Goal: Task Accomplishment & Management: Manage account settings

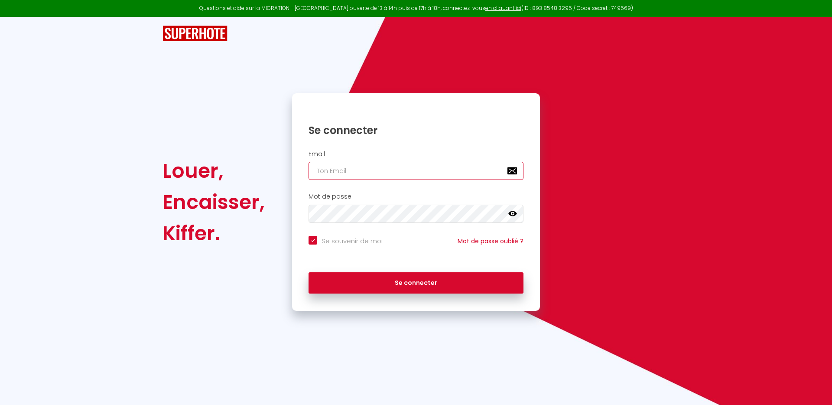
click at [351, 173] on input "email" at bounding box center [416, 171] width 215 height 18
type input "[EMAIL_ADDRESS][DOMAIN_NAME]"
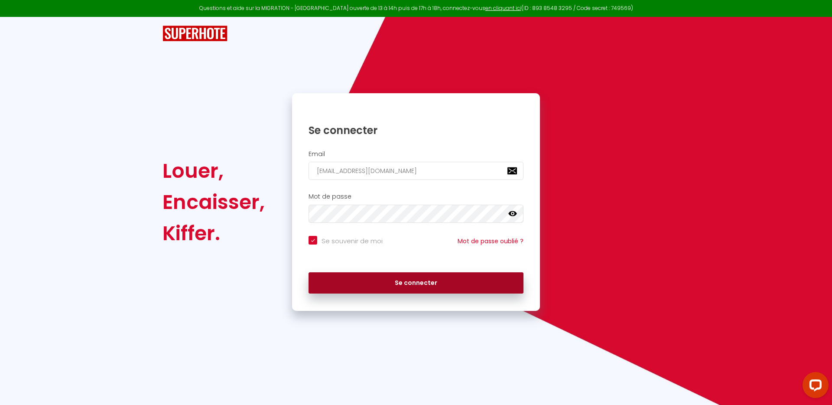
click at [409, 290] on button "Se connecter" at bounding box center [416, 283] width 215 height 22
checkbox input "true"
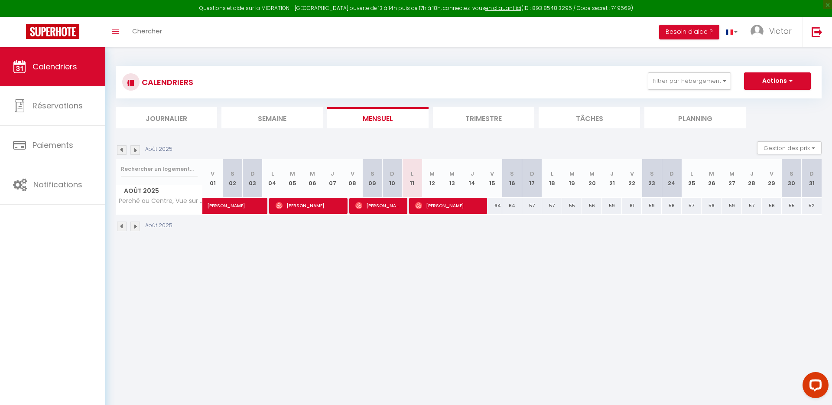
click at [491, 121] on li "Trimestre" at bounding box center [483, 117] width 101 height 21
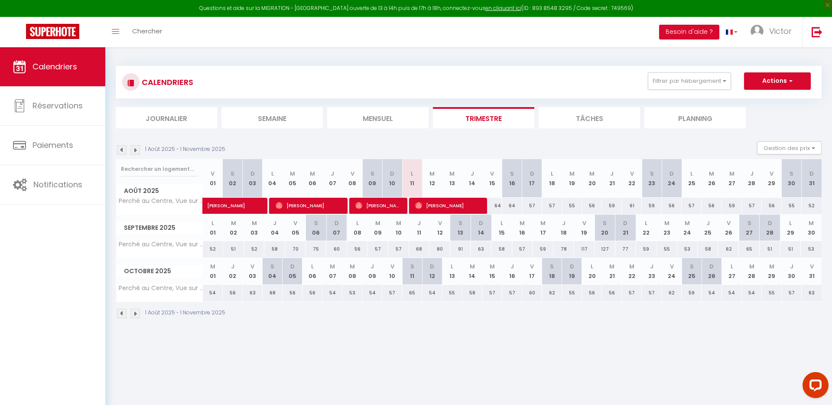
click at [120, 151] on img at bounding box center [122, 150] width 10 height 10
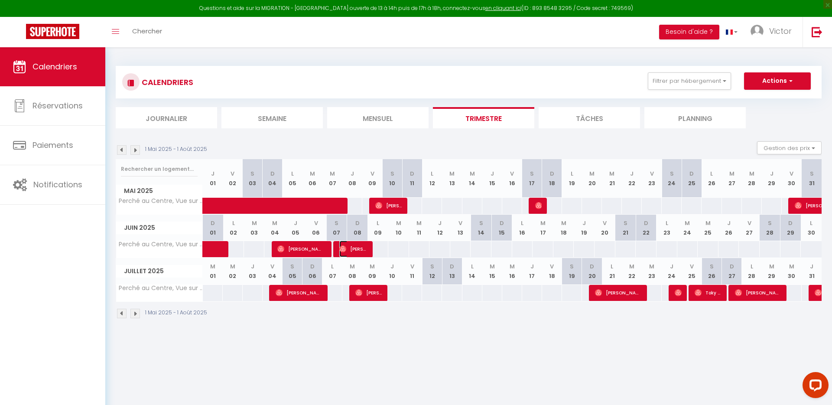
click at [355, 249] on span "Corentin Lapenne" at bounding box center [352, 249] width 26 height 16
select select "OK"
select select "0"
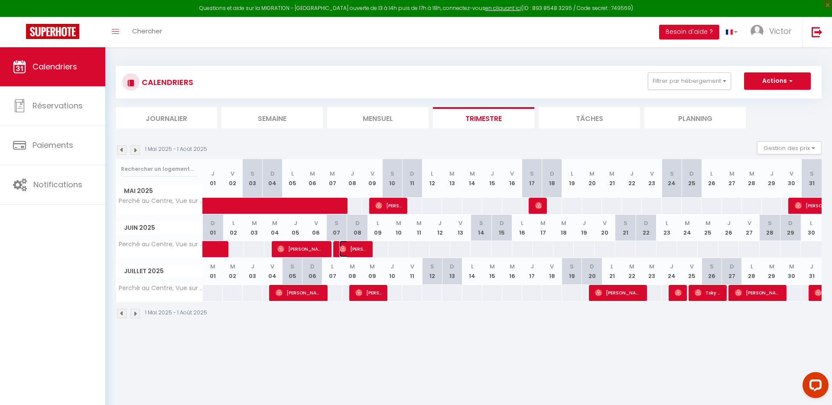
select select "1"
select select
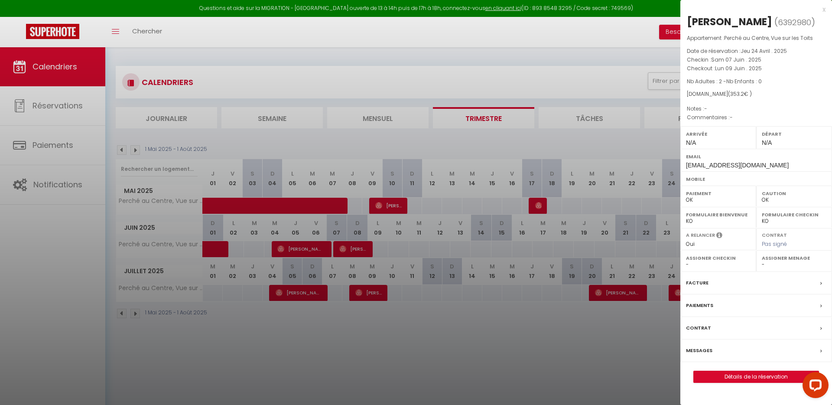
click at [355, 249] on div at bounding box center [416, 202] width 832 height 405
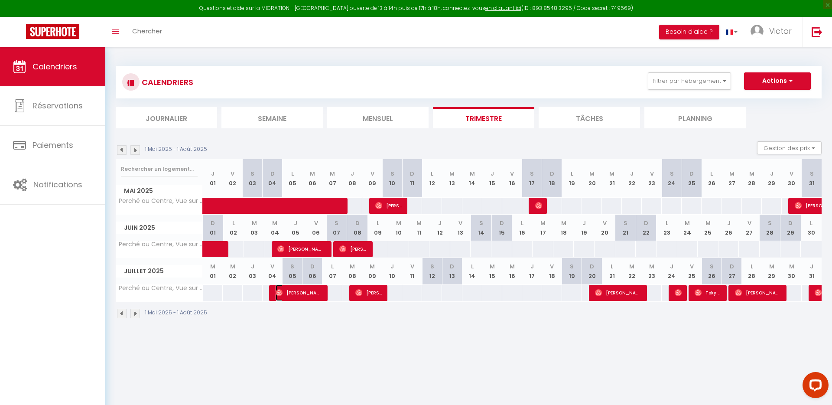
click at [302, 293] on span "Santos Reis" at bounding box center [299, 292] width 46 height 16
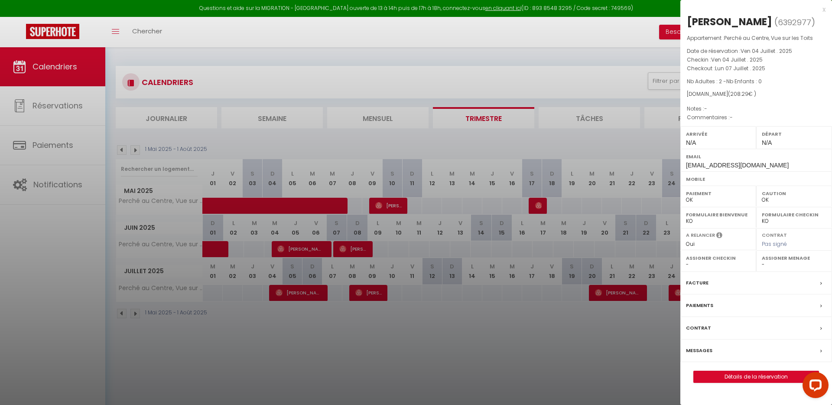
drag, startPoint x: 743, startPoint y: 293, endPoint x: 781, endPoint y: 285, distance: 38.9
click at [743, 293] on div "Facture" at bounding box center [756, 283] width 152 height 23
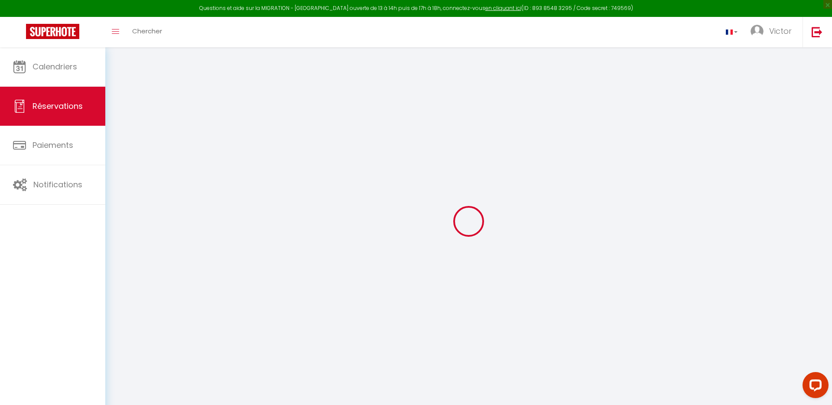
select select "cleaning"
select select "taxes"
select select
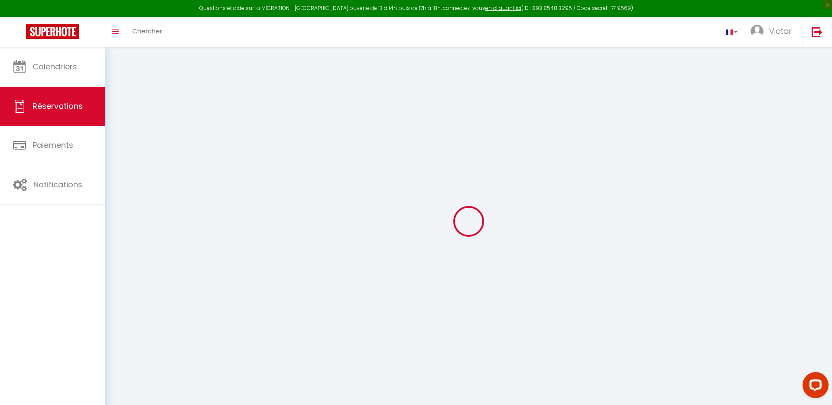
checkbox input "false"
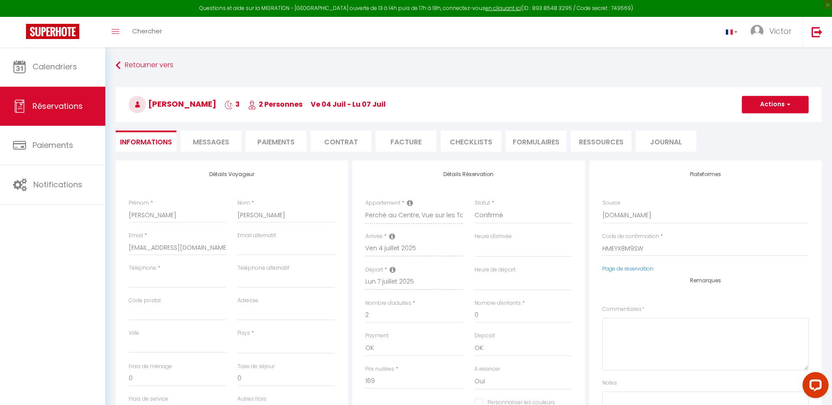
select select
checkbox input "false"
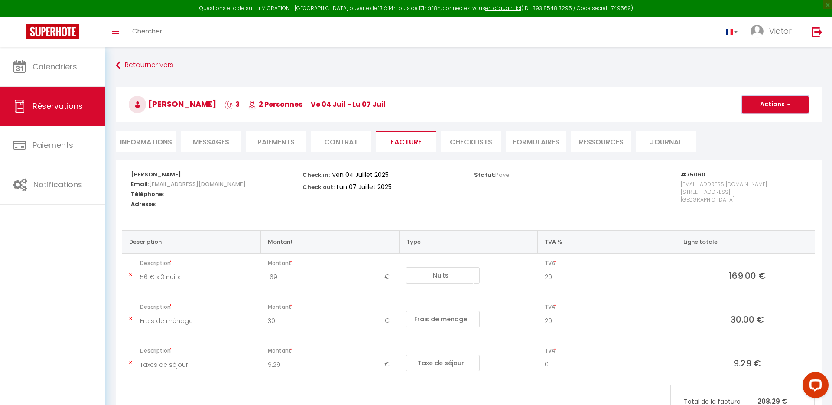
click at [780, 109] on button "Actions" at bounding box center [775, 104] width 67 height 17
click at [758, 134] on link "Aperçu et éditer" at bounding box center [768, 134] width 73 height 11
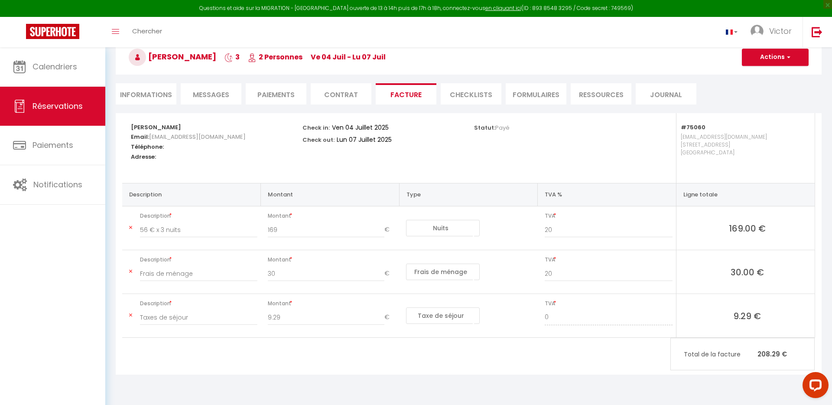
click at [160, 94] on li "Informations" at bounding box center [146, 93] width 61 height 21
select select
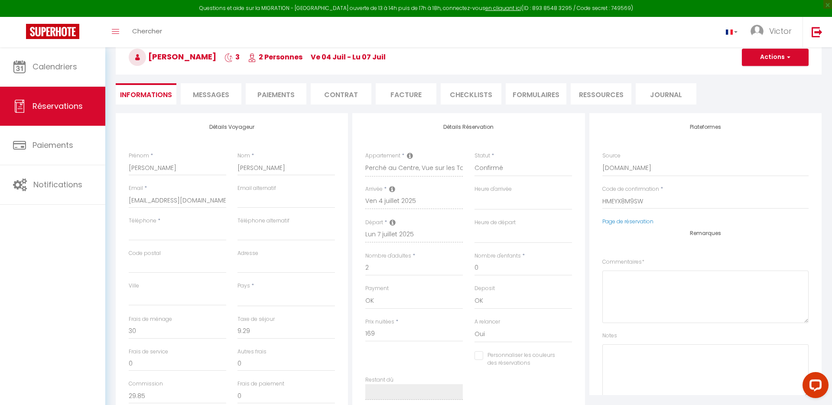
click at [275, 92] on li "Paiements" at bounding box center [276, 93] width 61 height 21
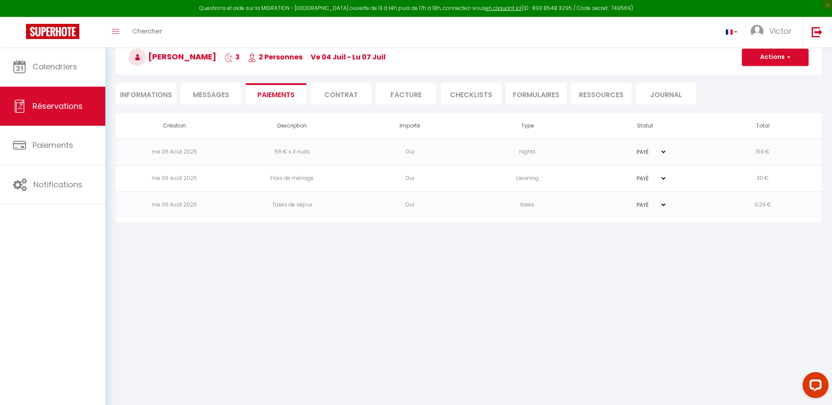
click at [353, 92] on li "Contrat" at bounding box center [341, 93] width 61 height 21
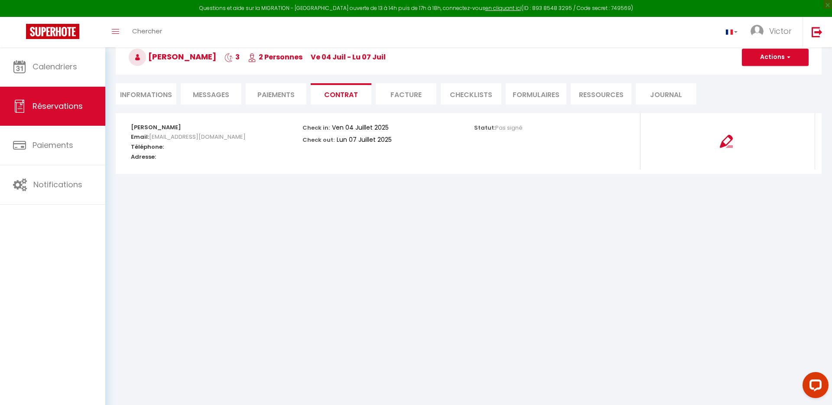
click at [141, 94] on li "Informations" at bounding box center [146, 93] width 61 height 21
select select
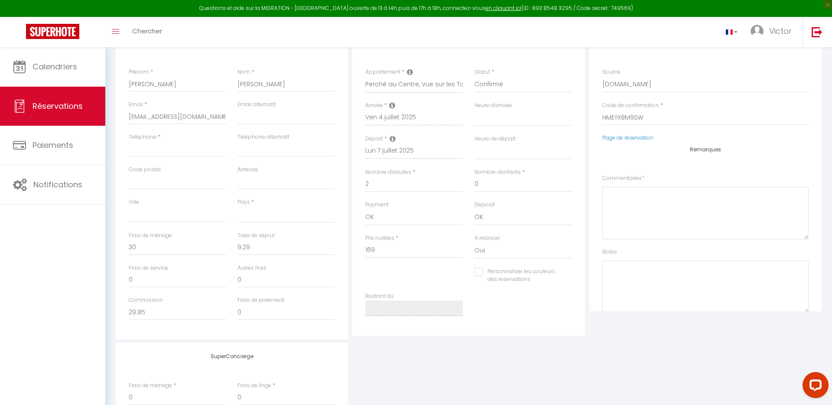
scroll to position [140, 0]
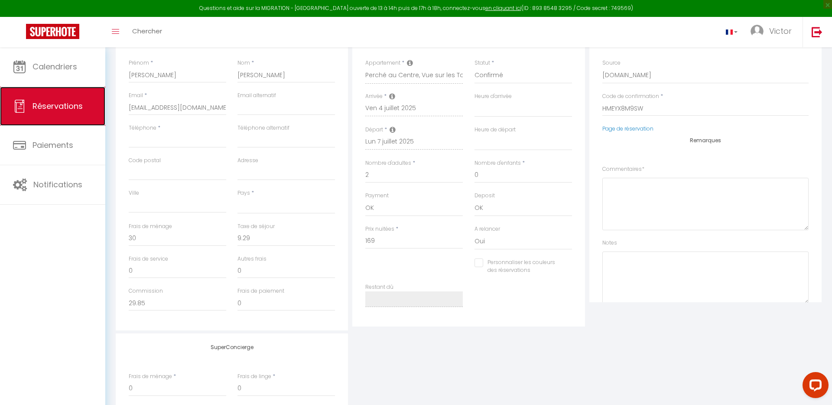
click at [59, 104] on span "Réservations" at bounding box center [58, 106] width 50 height 11
select select "not_cancelled"
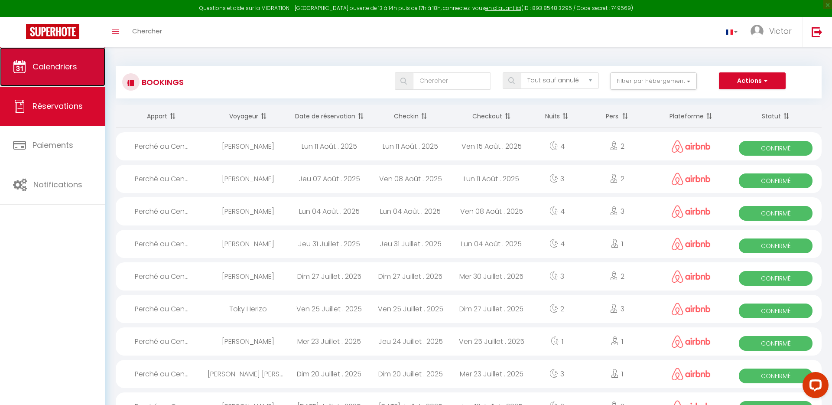
click at [57, 69] on span "Calendriers" at bounding box center [55, 66] width 45 height 11
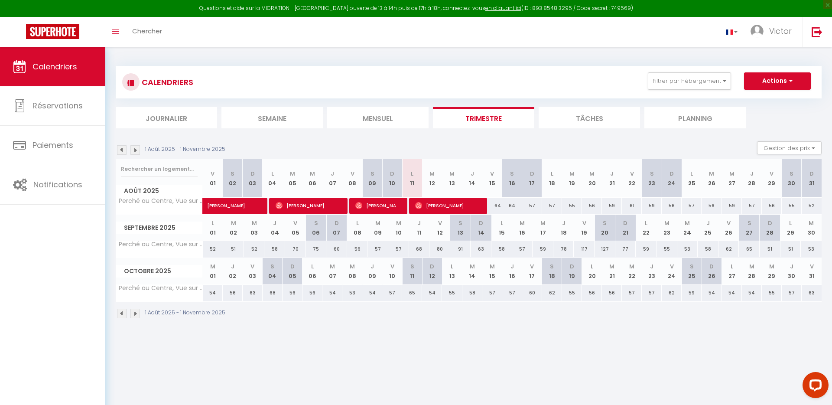
click at [121, 149] on img at bounding box center [122, 150] width 10 height 10
select select
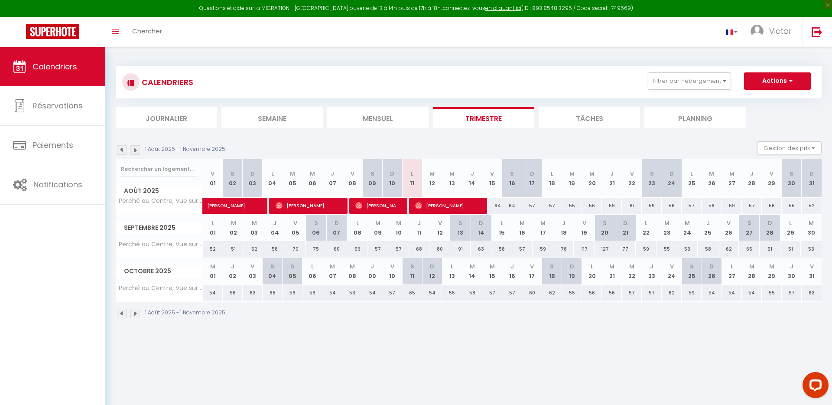
select select
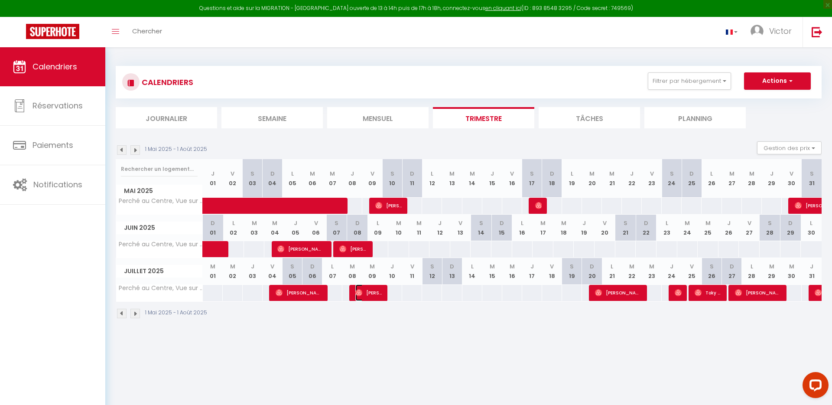
click at [381, 293] on span "Kerry Young" at bounding box center [368, 292] width 26 height 16
select select "OK"
select select "0"
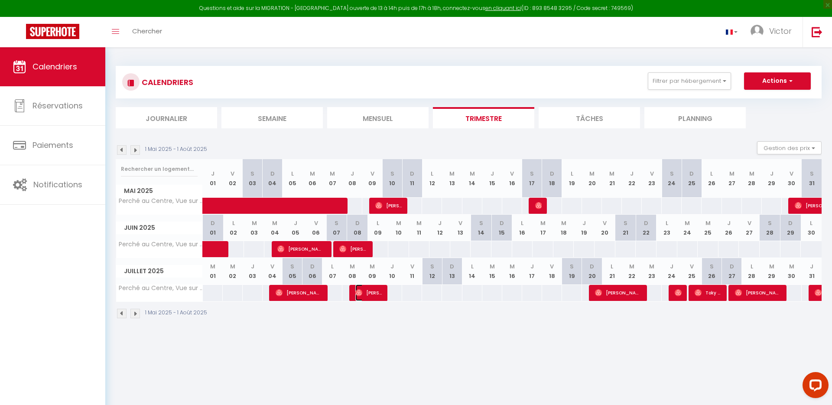
select select "1"
select select
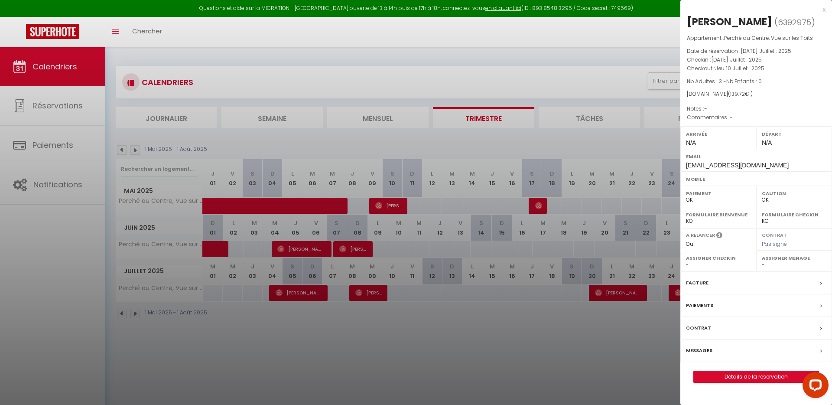
click at [716, 286] on div "Facture" at bounding box center [756, 283] width 152 height 23
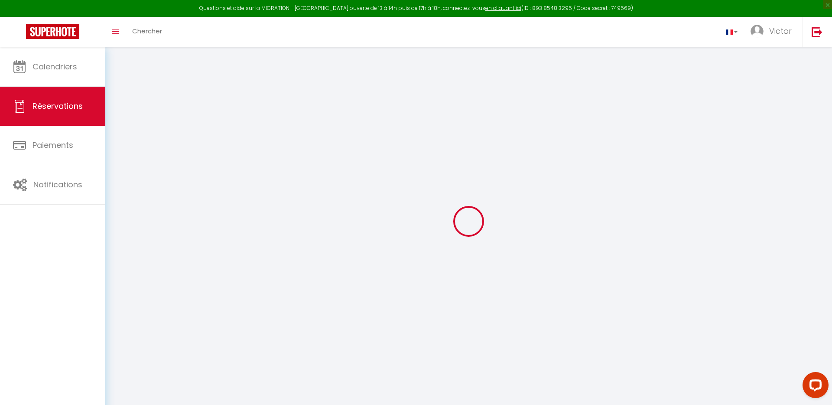
select select
checkbox input "false"
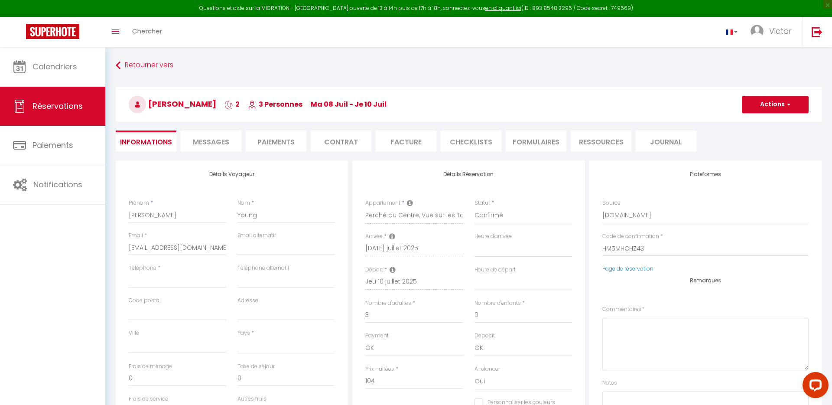
select select
checkbox input "false"
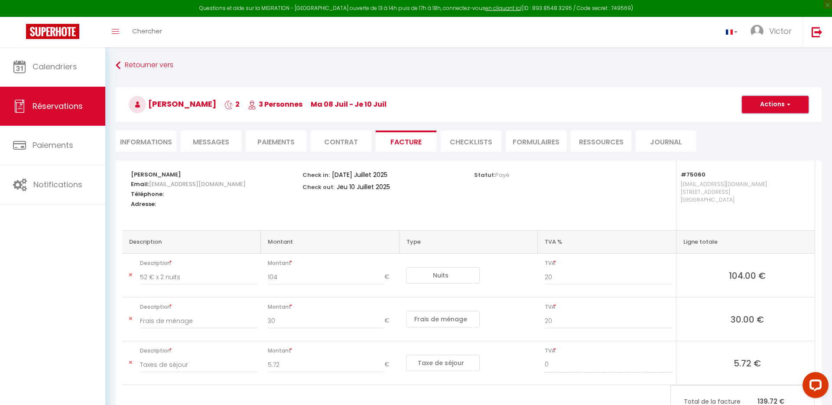
click at [787, 103] on span "button" at bounding box center [787, 105] width 5 height 8
click at [755, 137] on link "Aperçu et éditer" at bounding box center [768, 134] width 73 height 11
click at [284, 143] on li "Paiements" at bounding box center [276, 140] width 61 height 21
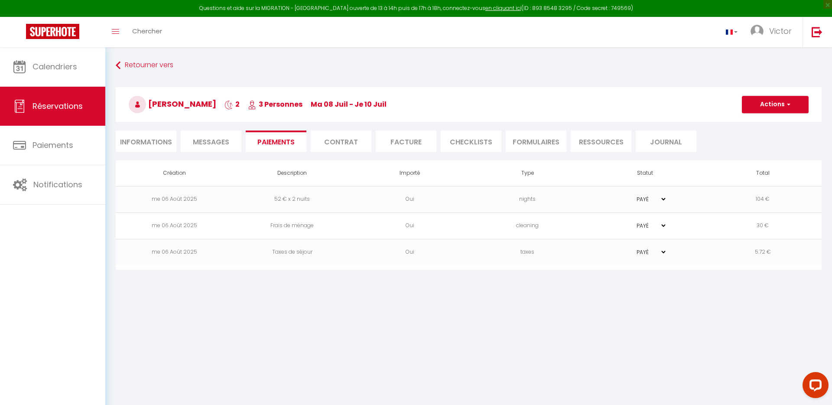
click at [153, 143] on li "Informations" at bounding box center [146, 140] width 61 height 21
select select
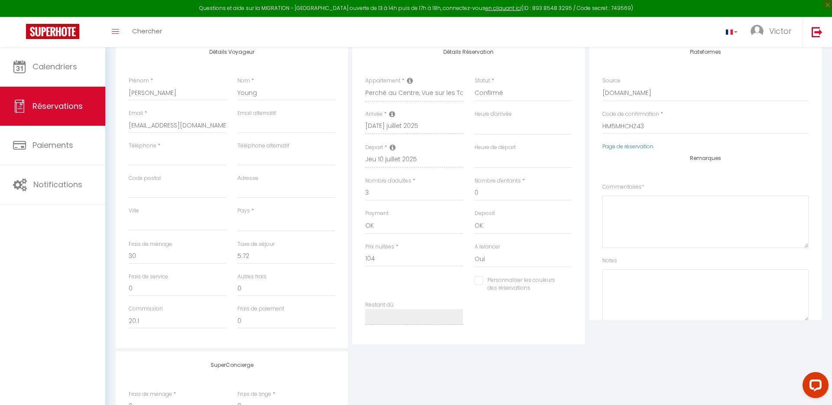
scroll to position [127, 0]
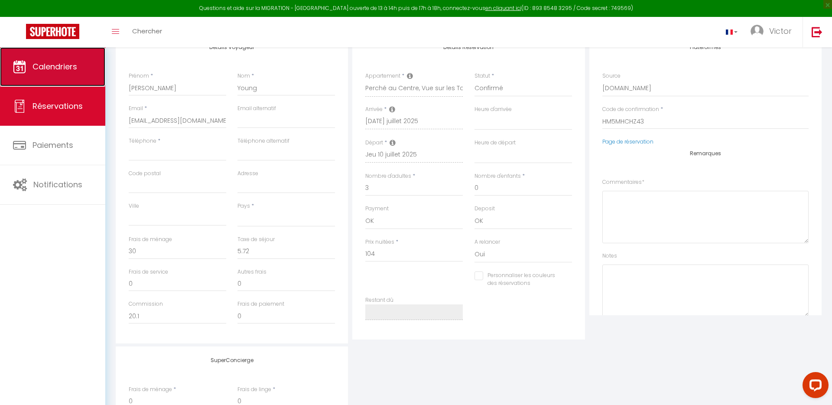
click at [73, 68] on span "Calendriers" at bounding box center [55, 66] width 45 height 11
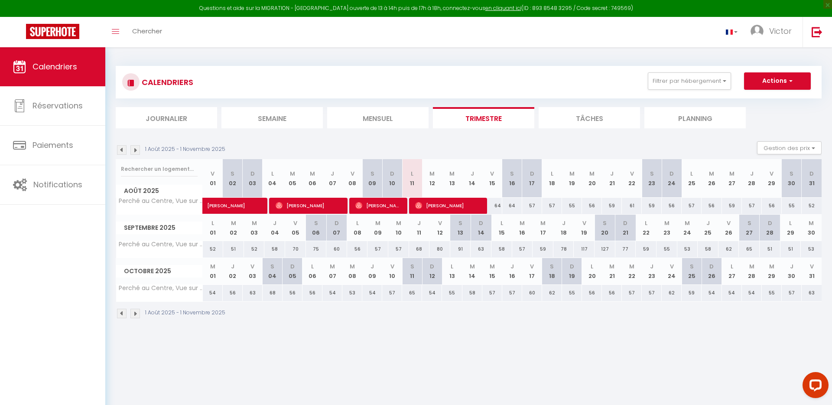
click at [121, 152] on img at bounding box center [122, 150] width 10 height 10
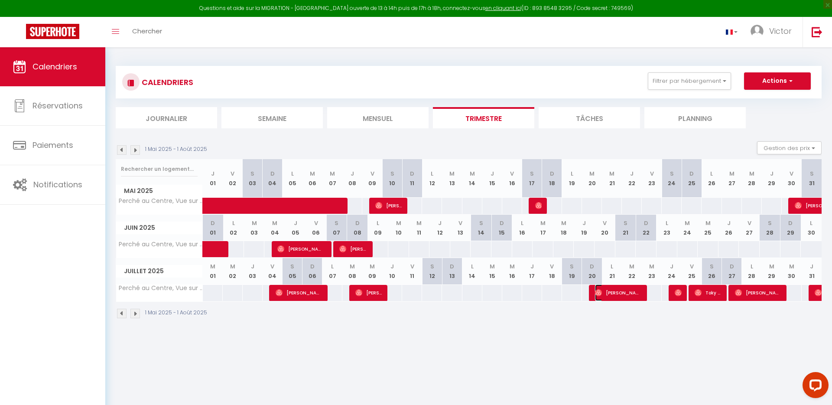
click at [621, 295] on span "Samira Oriana" at bounding box center [618, 292] width 46 height 16
select select "OK"
select select "0"
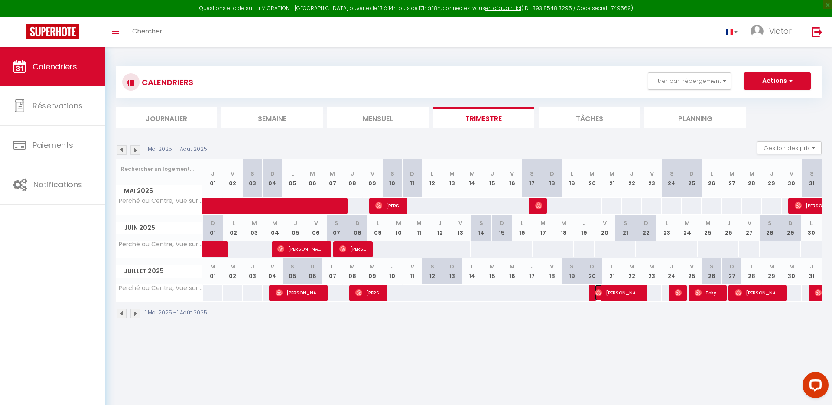
select select "1"
select select
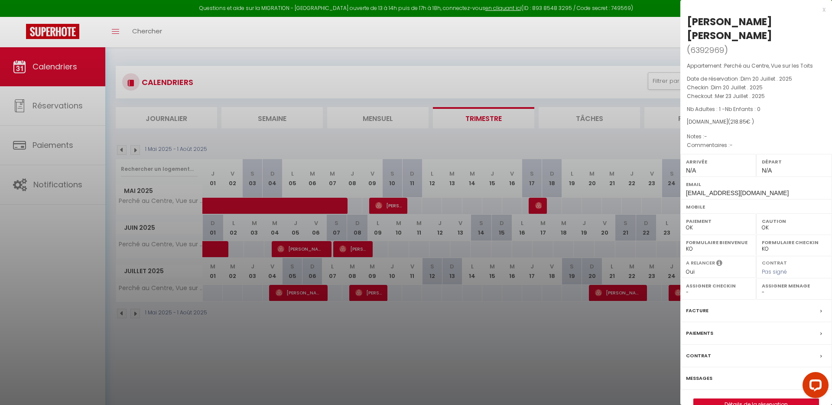
click at [729, 299] on div "Facture" at bounding box center [756, 310] width 152 height 23
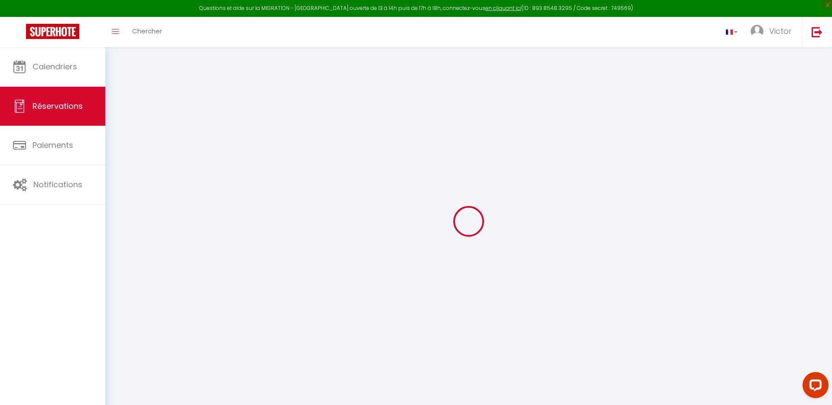
select select "cleaning"
select select "taxes"
select select
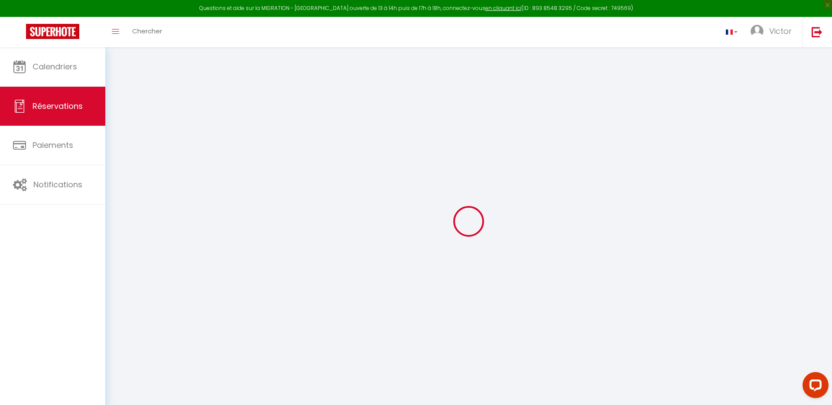
checkbox input "false"
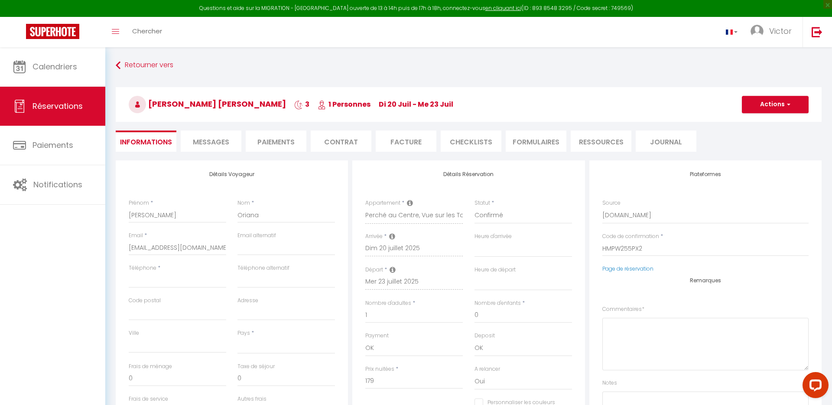
select select
checkbox input "false"
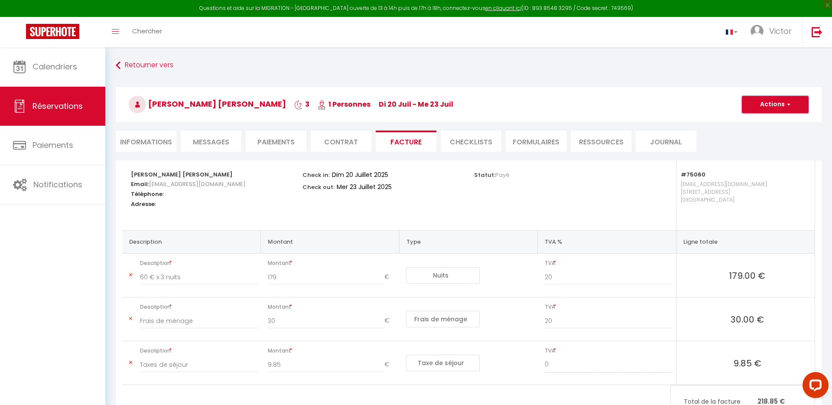
click at [780, 100] on button "Actions" at bounding box center [775, 104] width 67 height 17
click at [755, 134] on link "Aperçu et éditer" at bounding box center [768, 134] width 73 height 11
click at [134, 149] on li "Informations" at bounding box center [146, 140] width 61 height 21
select select
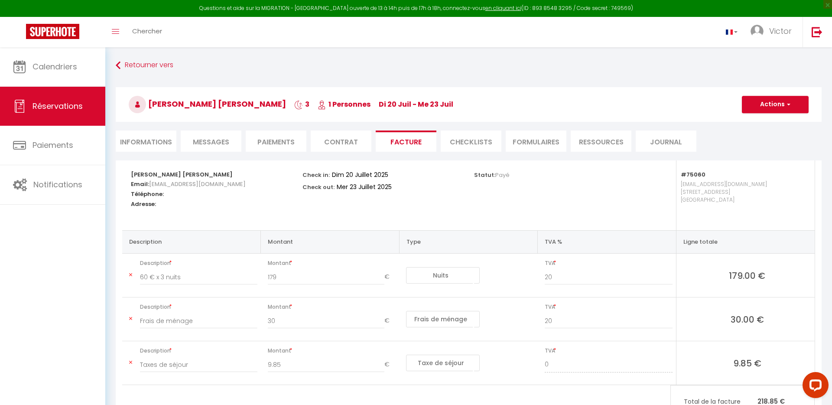
select select
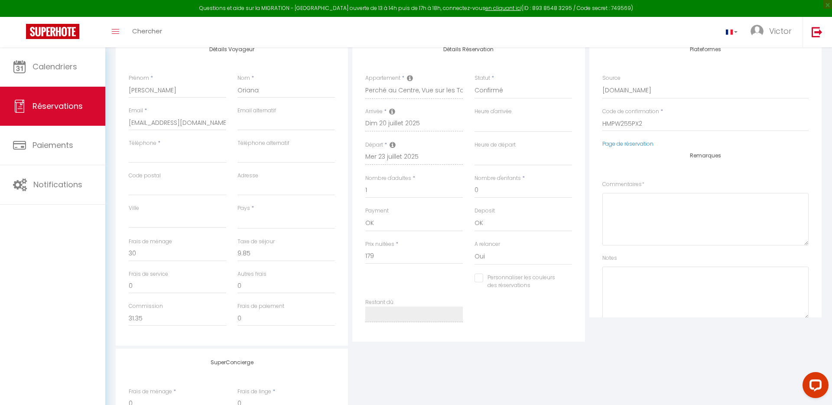
scroll to position [127, 0]
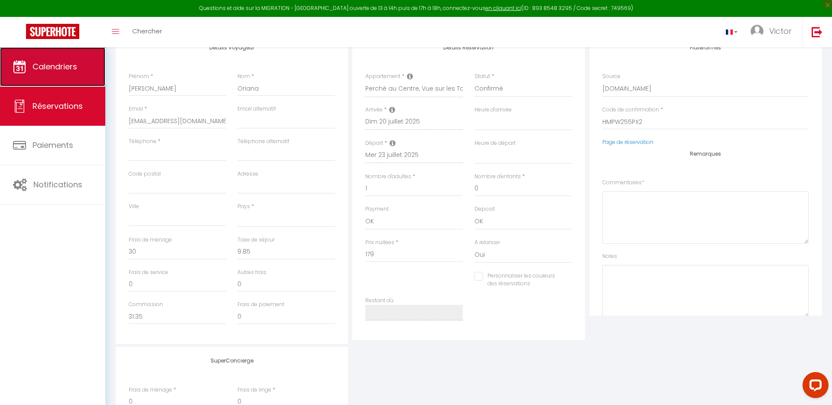
click at [84, 68] on link "Calendriers" at bounding box center [52, 66] width 105 height 39
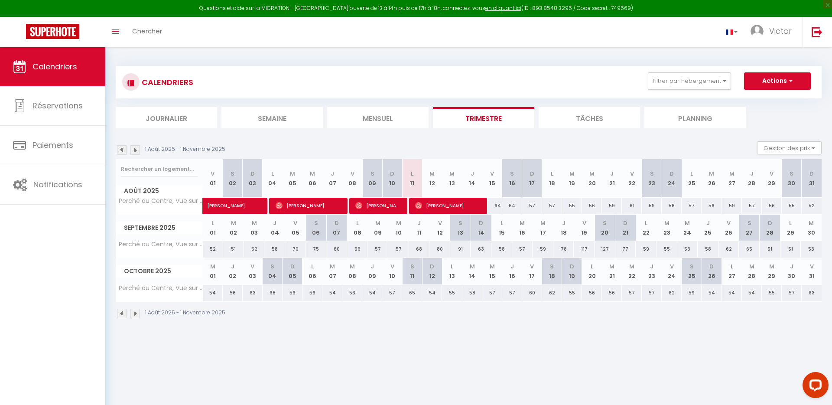
click at [123, 149] on img at bounding box center [122, 150] width 10 height 10
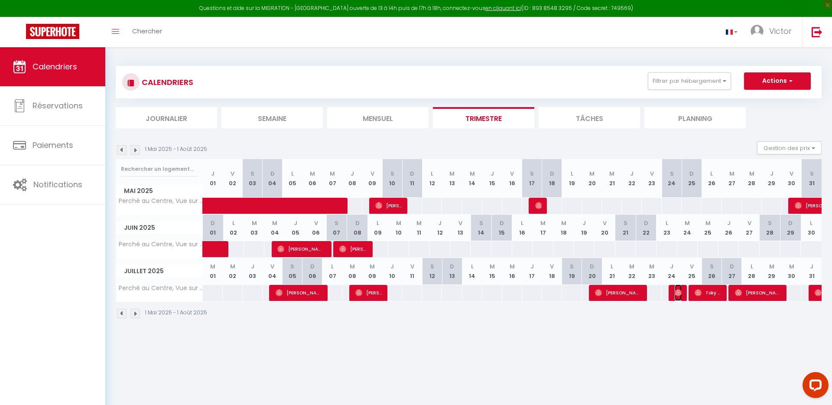
click at [679, 293] on img at bounding box center [678, 292] width 7 height 7
select select "OK"
select select "0"
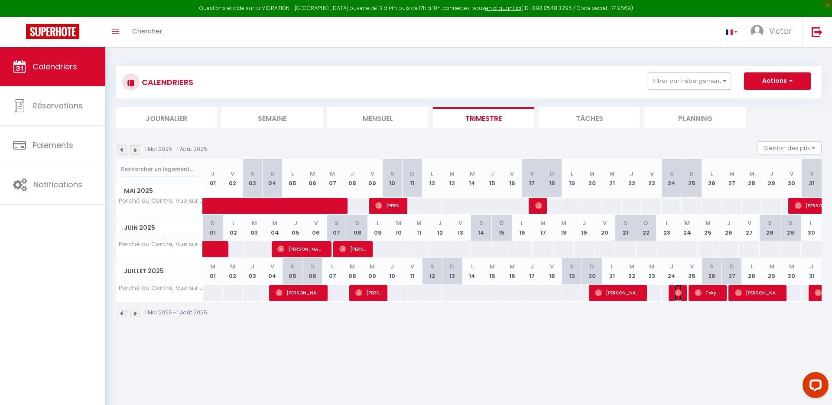
select select "1"
select select
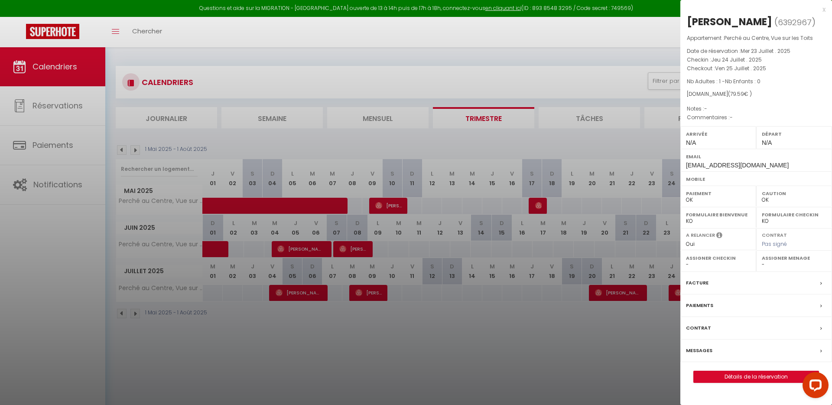
click at [730, 282] on div "Facture" at bounding box center [756, 283] width 152 height 23
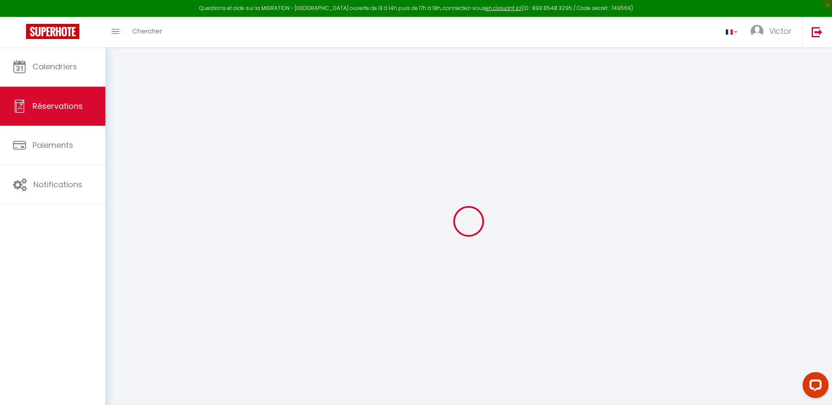
select select
checkbox input "false"
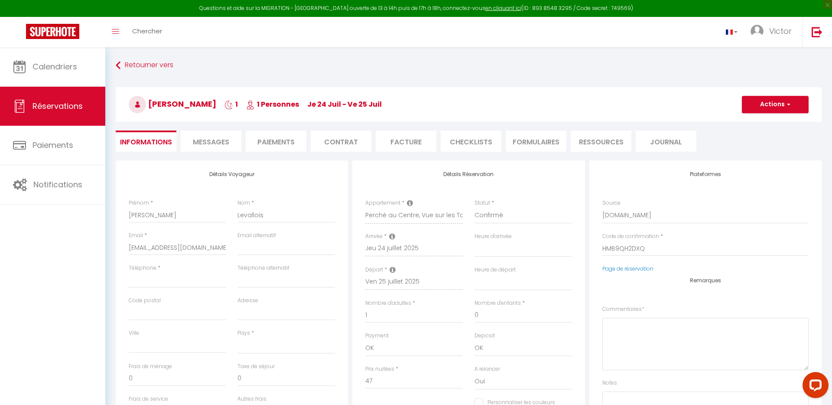
select select
checkbox input "false"
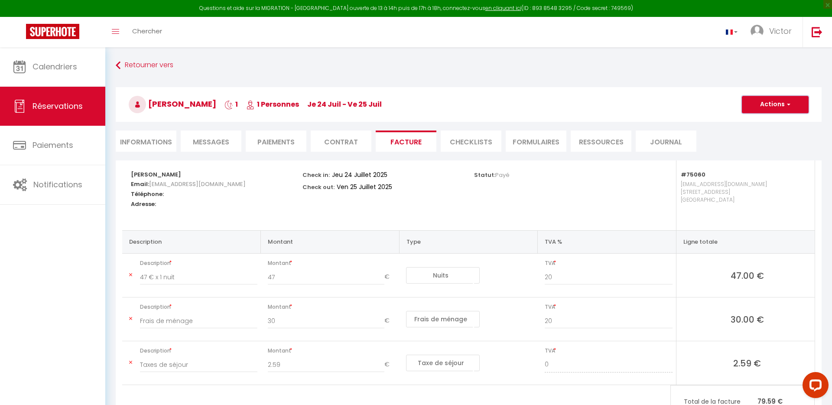
click at [777, 103] on button "Actions" at bounding box center [775, 104] width 67 height 17
click at [768, 133] on link "Aperçu et éditer" at bounding box center [768, 134] width 73 height 11
click at [137, 149] on li "Informations" at bounding box center [146, 140] width 61 height 21
select select
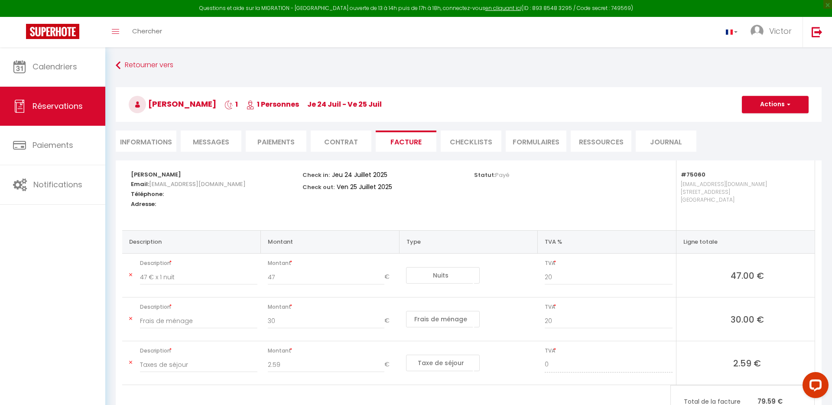
select select
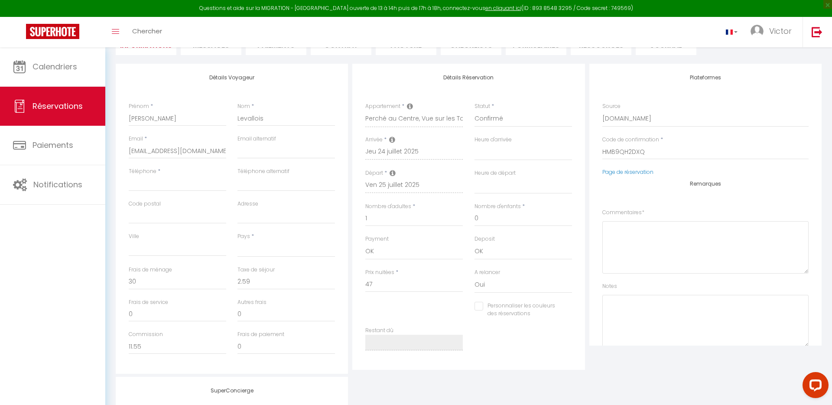
scroll to position [100, 0]
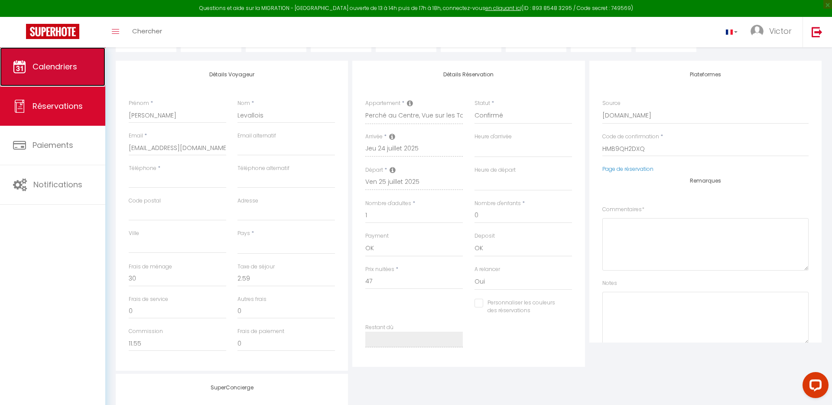
click at [61, 72] on span "Calendriers" at bounding box center [55, 66] width 45 height 11
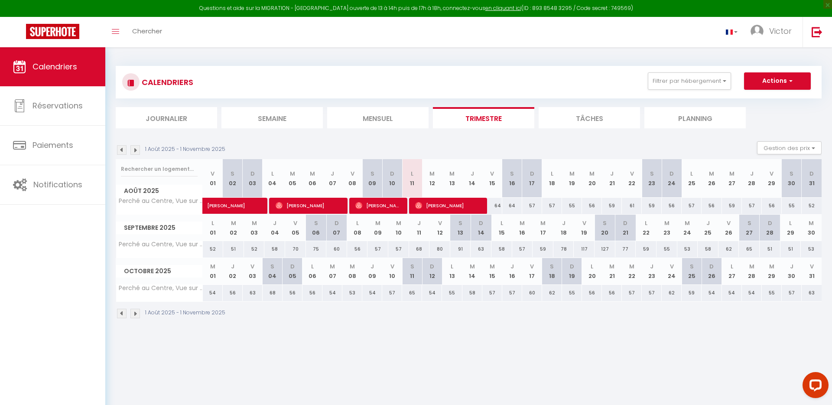
click at [124, 149] on img at bounding box center [122, 150] width 10 height 10
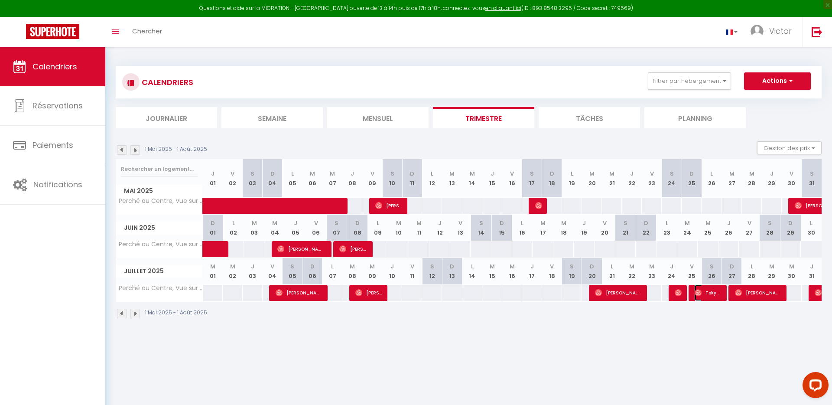
click at [709, 293] on span "Toky Herizo" at bounding box center [708, 292] width 26 height 16
select select "OK"
select select "0"
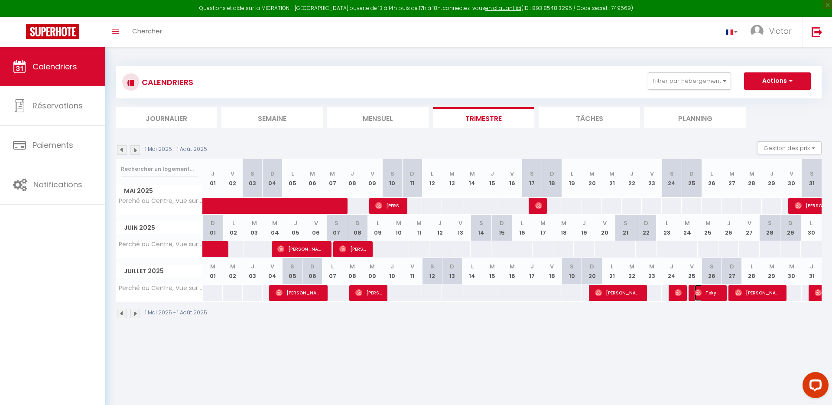
select select "1"
select select
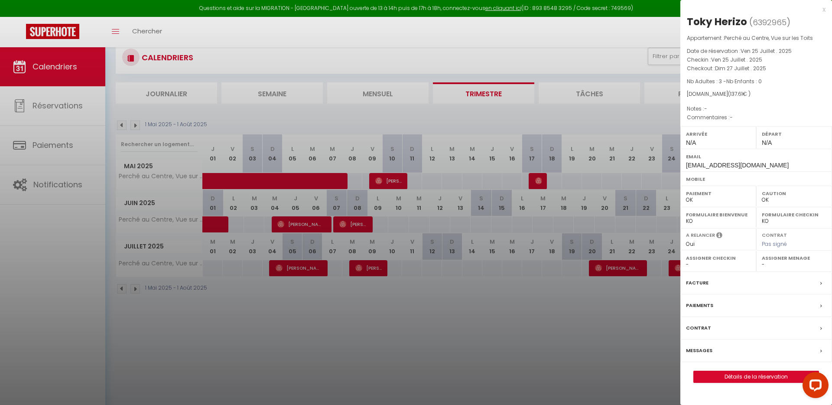
scroll to position [28, 0]
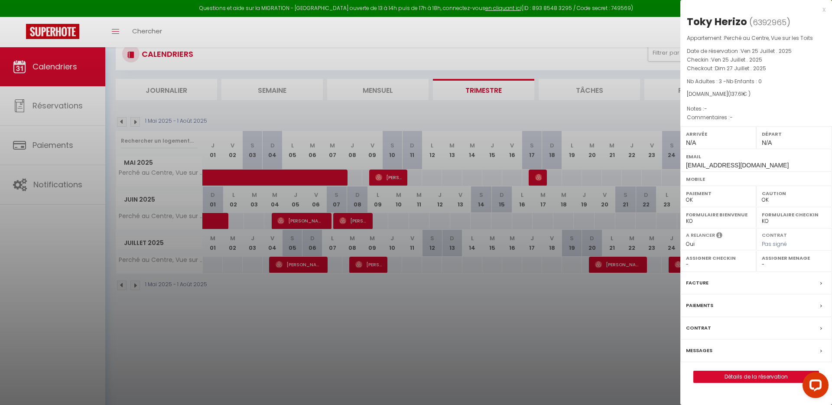
click at [722, 283] on div "Facture" at bounding box center [756, 283] width 152 height 23
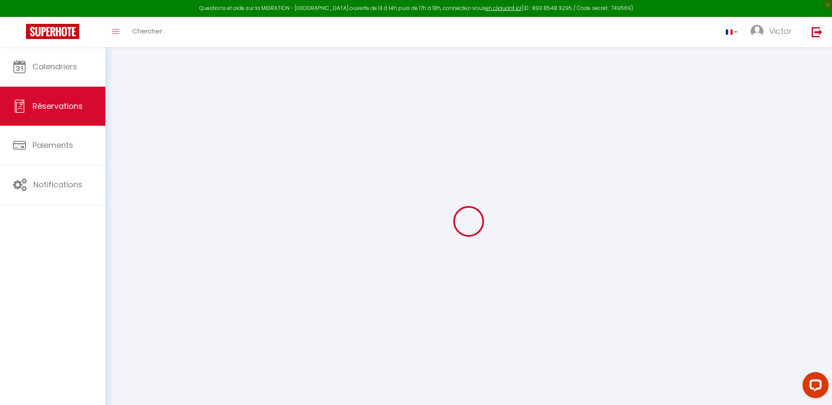
select select "cleaning"
select select "taxes"
select select
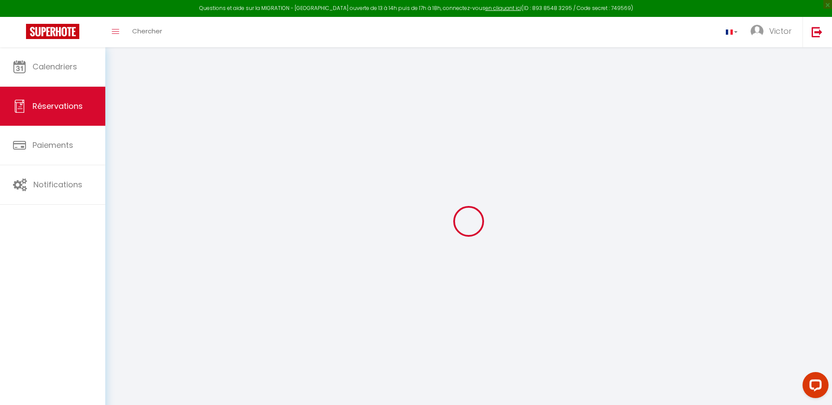
checkbox input "false"
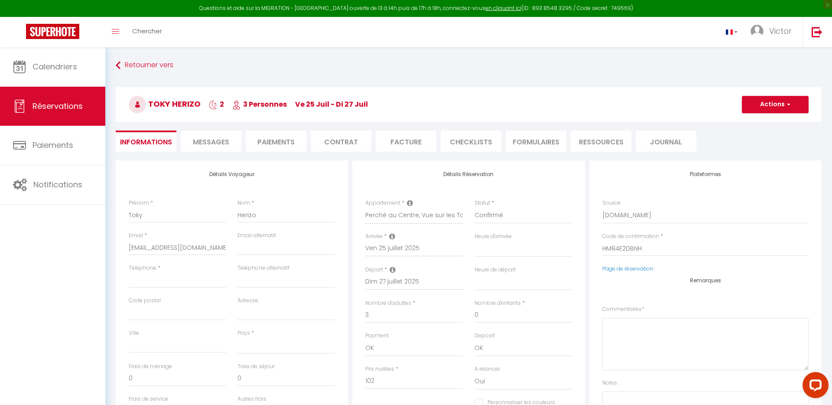
select select
checkbox input "false"
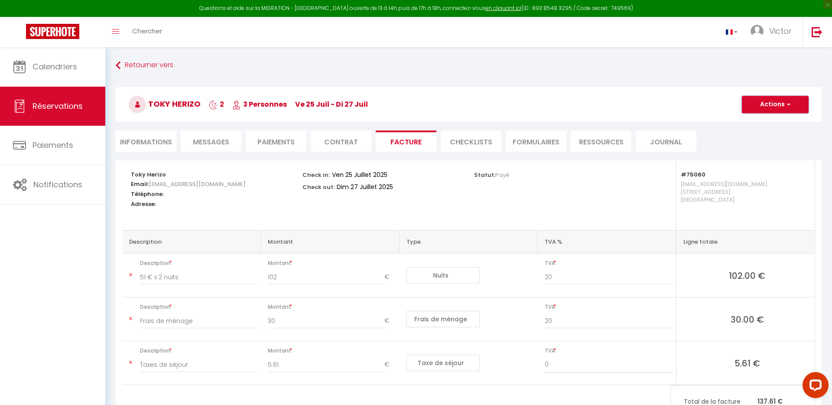
click at [774, 101] on button "Actions" at bounding box center [775, 104] width 67 height 17
click at [763, 133] on link "Aperçu et éditer" at bounding box center [768, 134] width 73 height 11
click at [132, 140] on li "Informations" at bounding box center [146, 140] width 61 height 21
select select
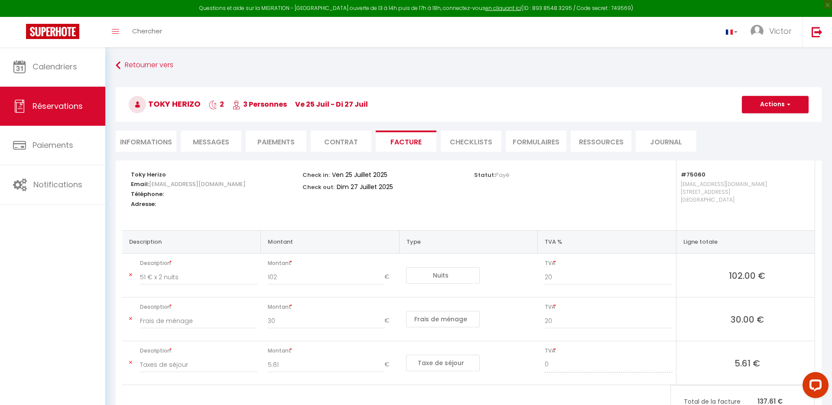
select select
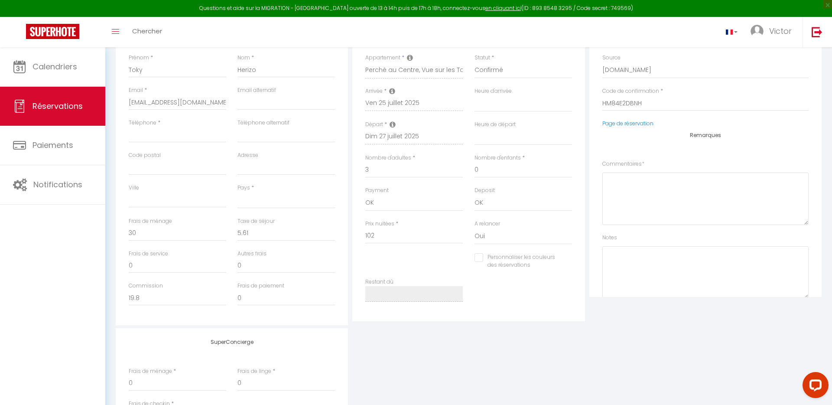
scroll to position [146, 0]
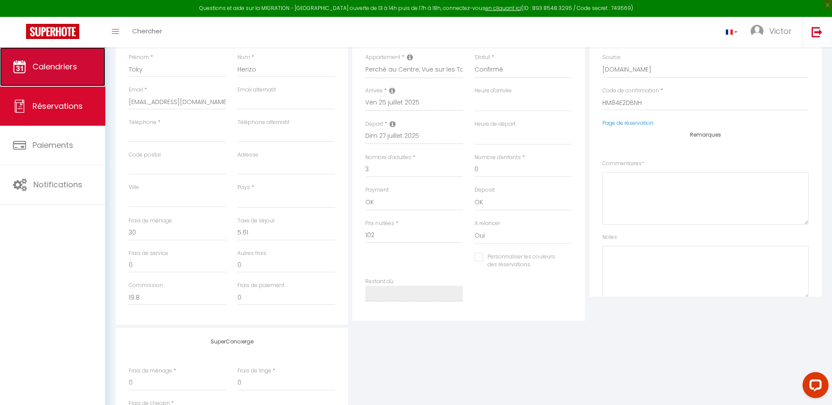
click at [47, 69] on span "Calendriers" at bounding box center [55, 66] width 45 height 11
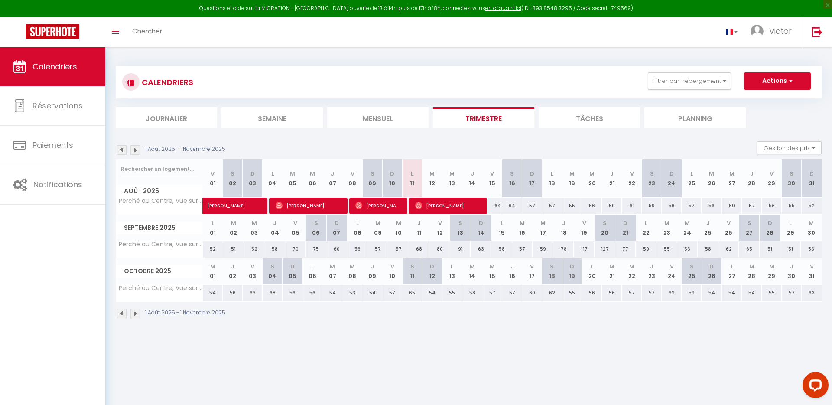
click at [120, 153] on img at bounding box center [122, 150] width 10 height 10
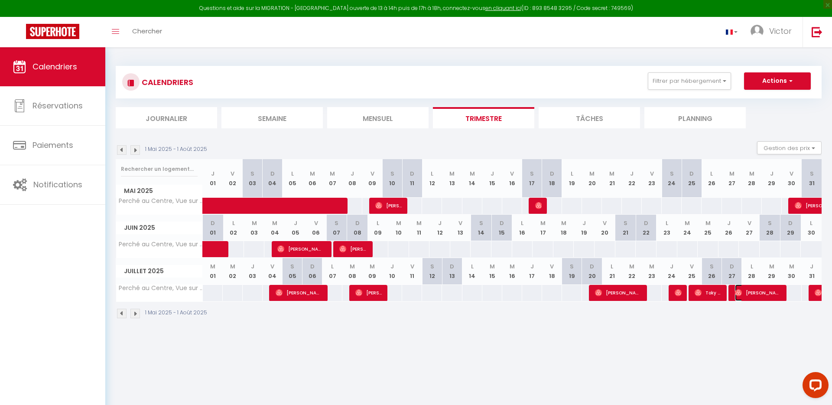
click at [755, 296] on span "Hamza Ustun" at bounding box center [758, 292] width 46 height 16
select select "OK"
select select "0"
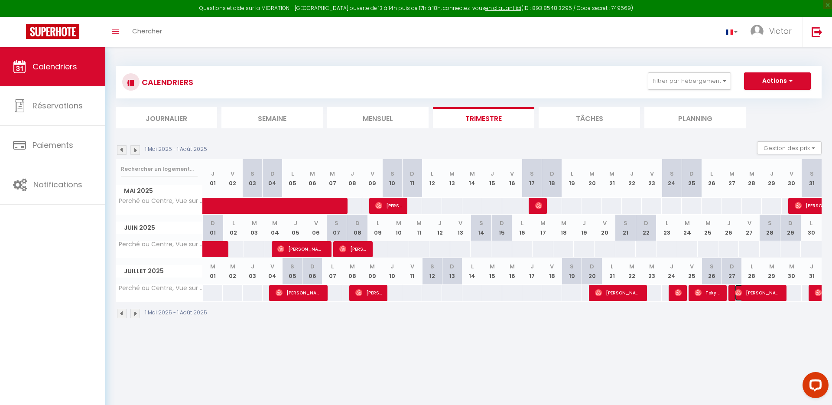
select select "1"
select select
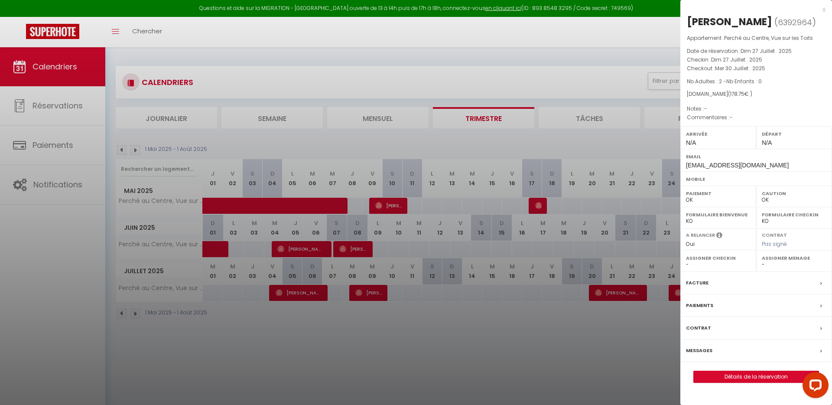
click at [753, 284] on div "Facture" at bounding box center [756, 283] width 152 height 23
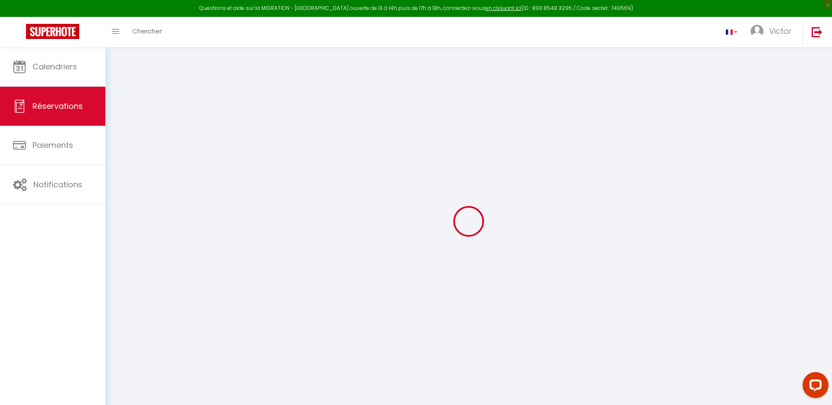
select select "cleaning"
select select "taxes"
select select
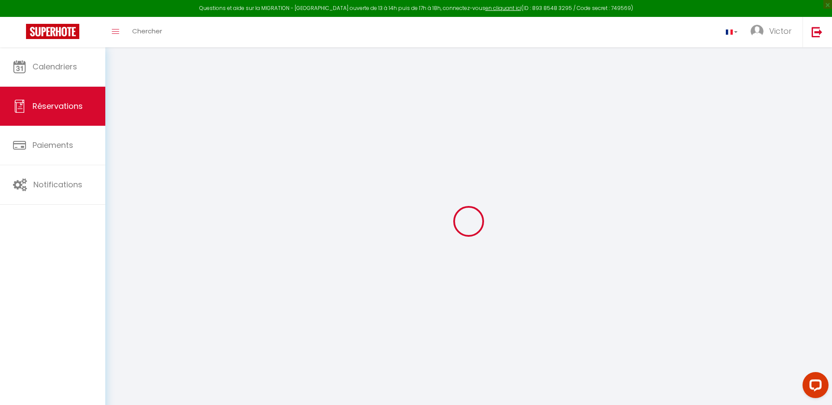
checkbox input "false"
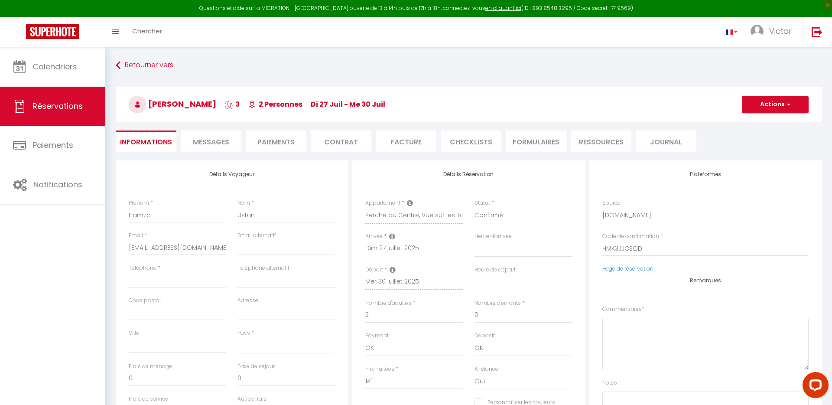
select select
checkbox input "false"
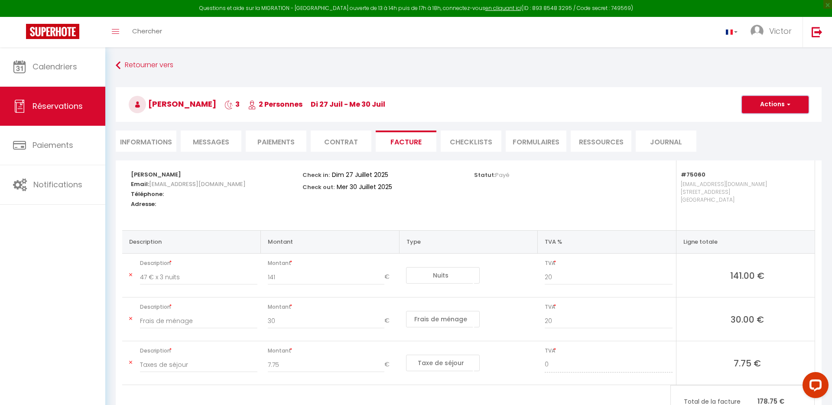
click at [768, 105] on button "Actions" at bounding box center [775, 104] width 67 height 17
click at [766, 131] on link "Aperçu et éditer" at bounding box center [768, 134] width 73 height 11
click at [160, 140] on li "Informations" at bounding box center [146, 140] width 61 height 21
select select
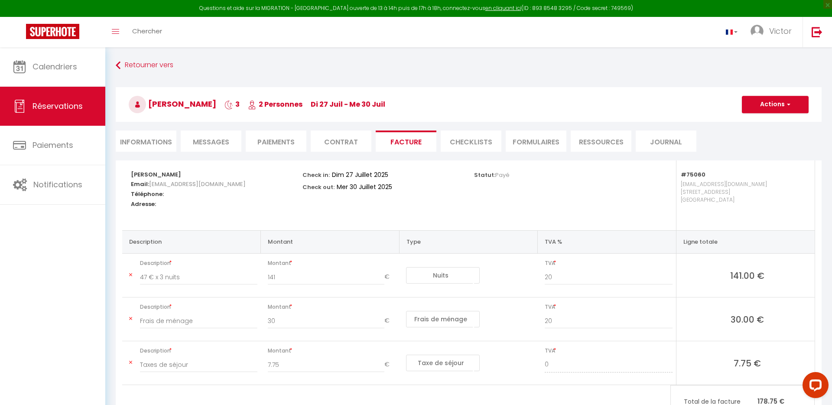
select select
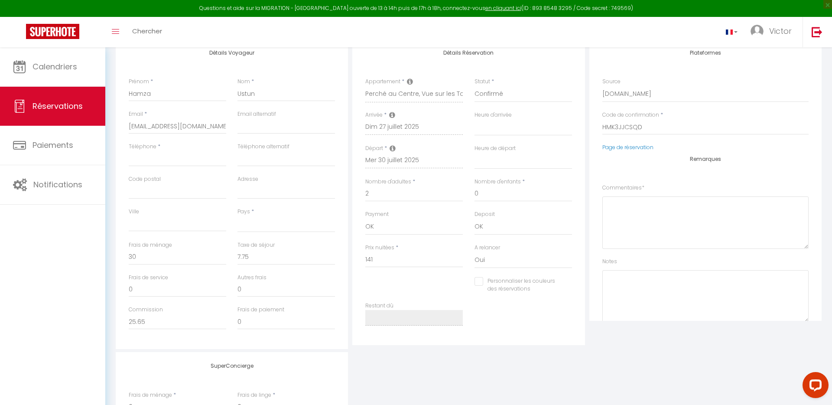
scroll to position [119, 0]
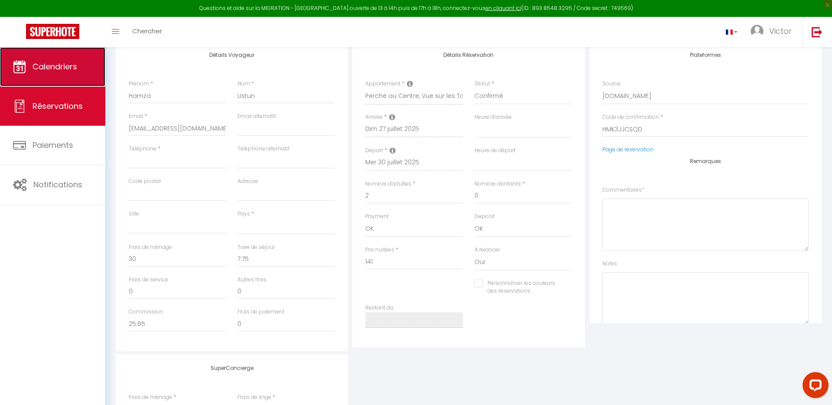
click at [67, 55] on link "Calendriers" at bounding box center [52, 66] width 105 height 39
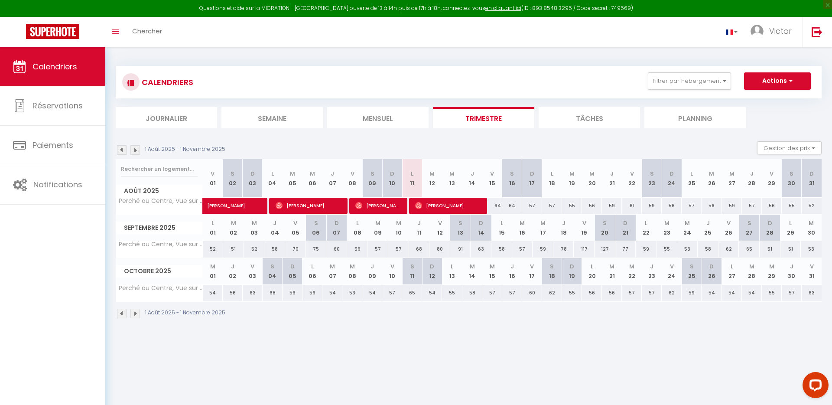
click at [122, 152] on img at bounding box center [122, 150] width 10 height 10
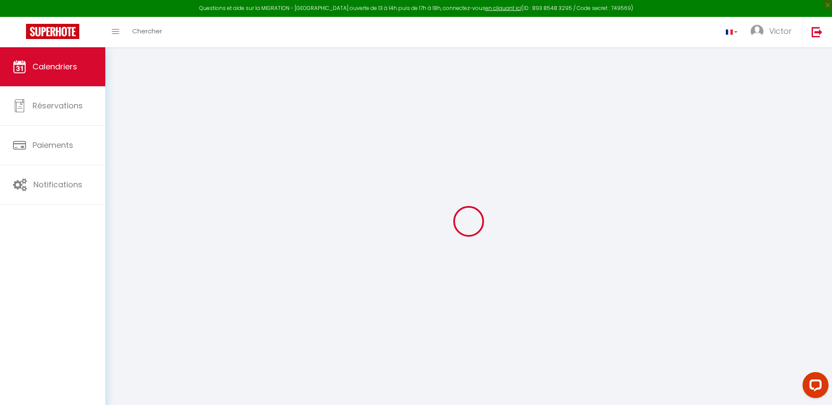
select select
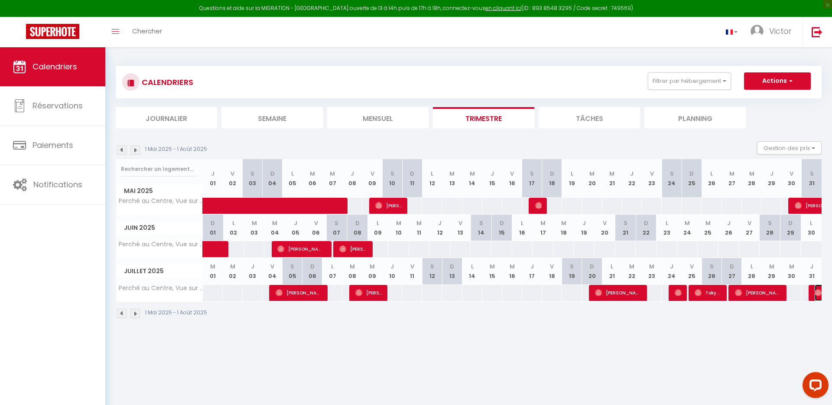
click at [816, 293] on img at bounding box center [818, 292] width 7 height 7
select select "OK"
select select "0"
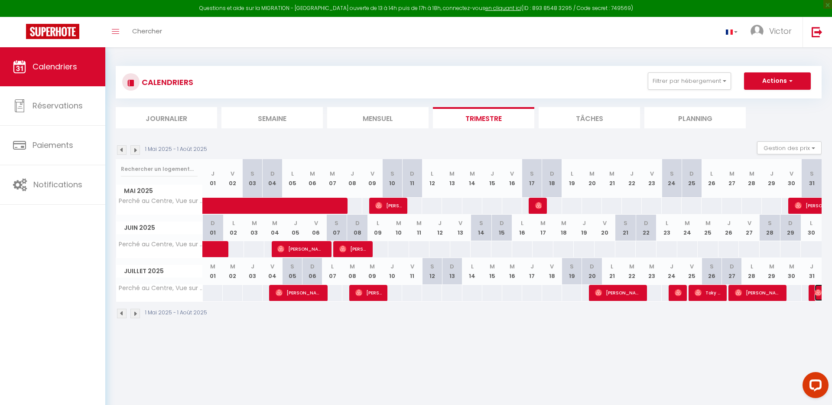
select select "1"
select select
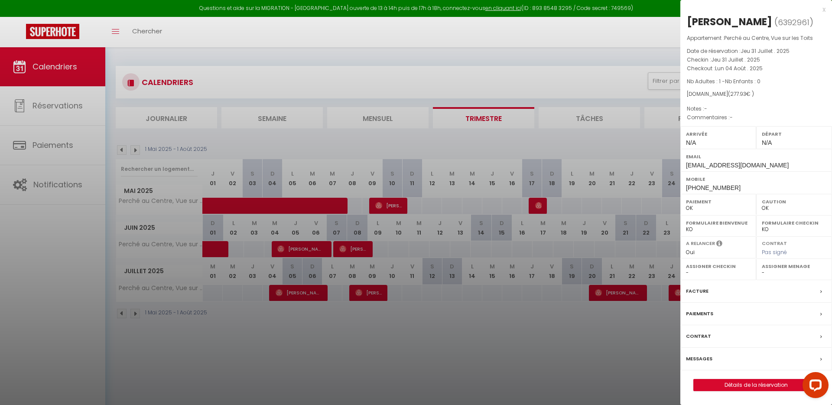
click at [735, 291] on div "Facture" at bounding box center [756, 291] width 152 height 23
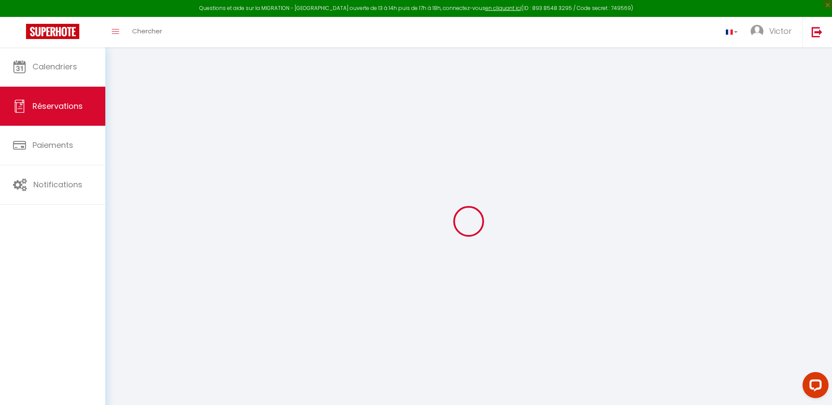
select select "cleaning"
select select "taxes"
select select
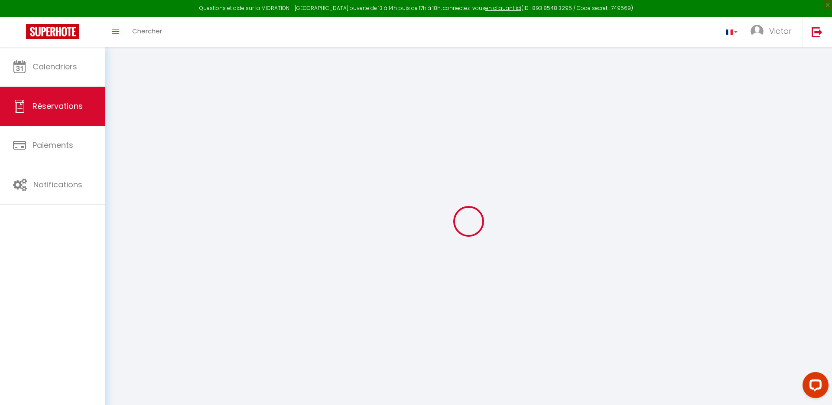
checkbox input "false"
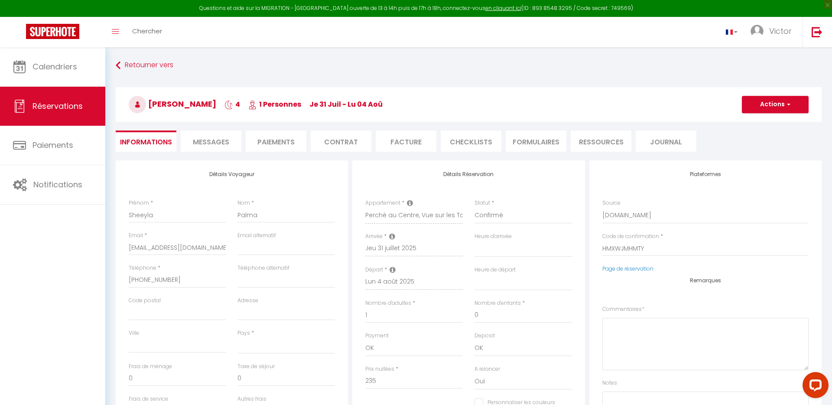
select select
checkbox input "false"
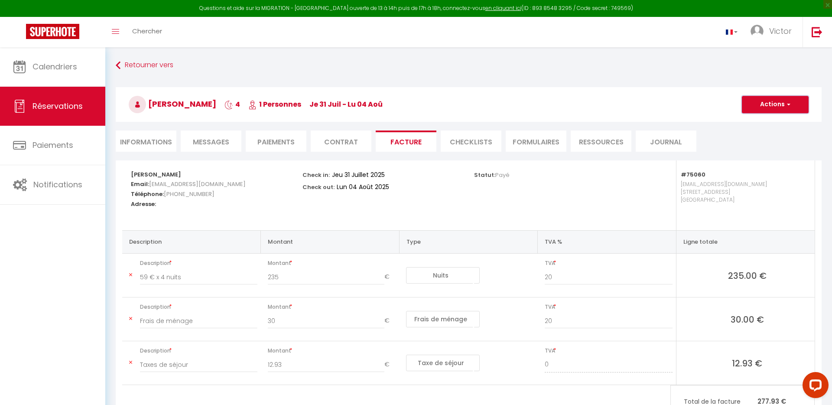
click at [755, 107] on button "Actions" at bounding box center [775, 104] width 67 height 17
click at [752, 134] on link "Aperçu et éditer" at bounding box center [768, 134] width 73 height 11
click at [149, 151] on li "Informations" at bounding box center [146, 140] width 61 height 21
select select
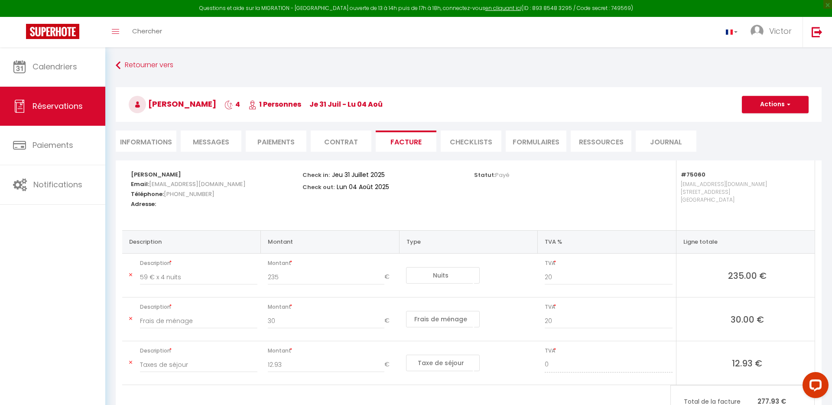
select select
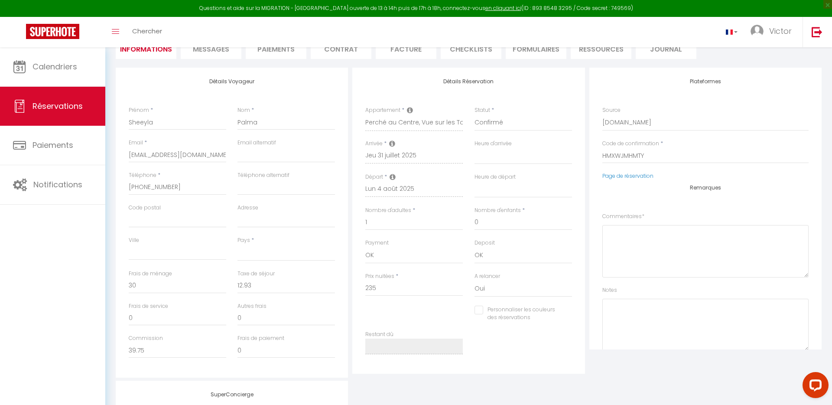
scroll to position [102, 0]
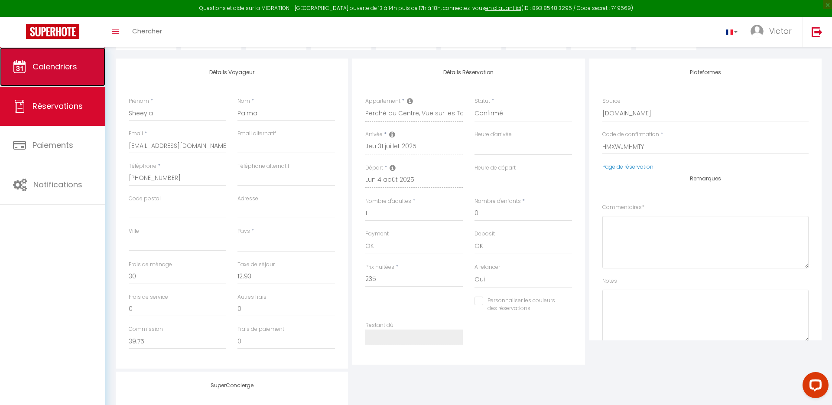
click at [75, 72] on link "Calendriers" at bounding box center [52, 66] width 105 height 39
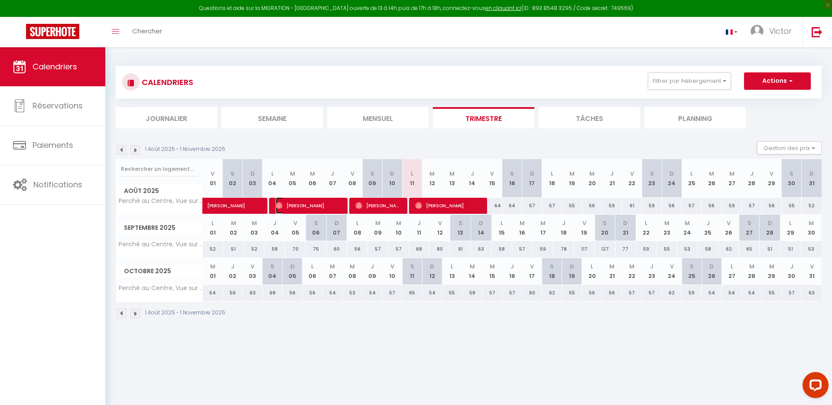
click at [304, 204] on span "Sofiane Bouberka" at bounding box center [309, 205] width 66 height 16
select select "OK"
select select "0"
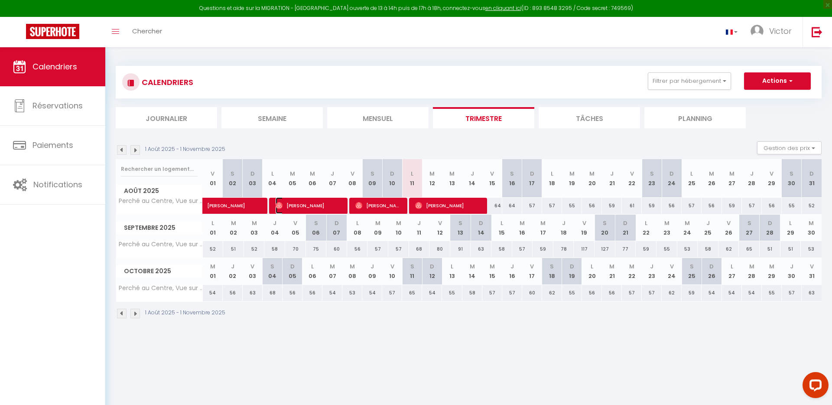
select select "1"
select select
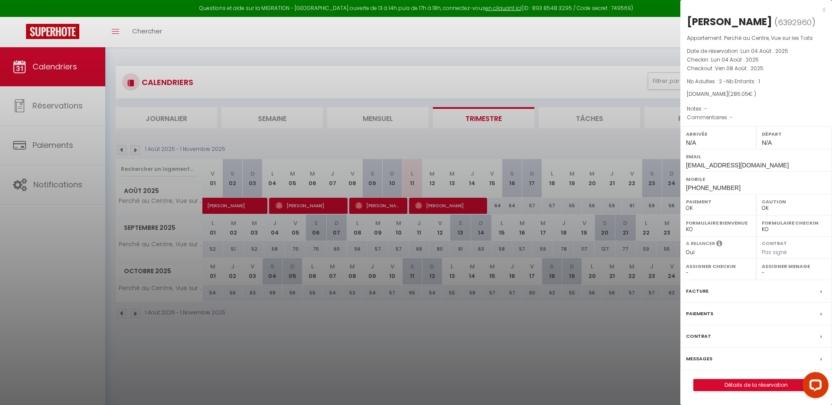
click at [705, 289] on label "Facture" at bounding box center [697, 290] width 23 height 9
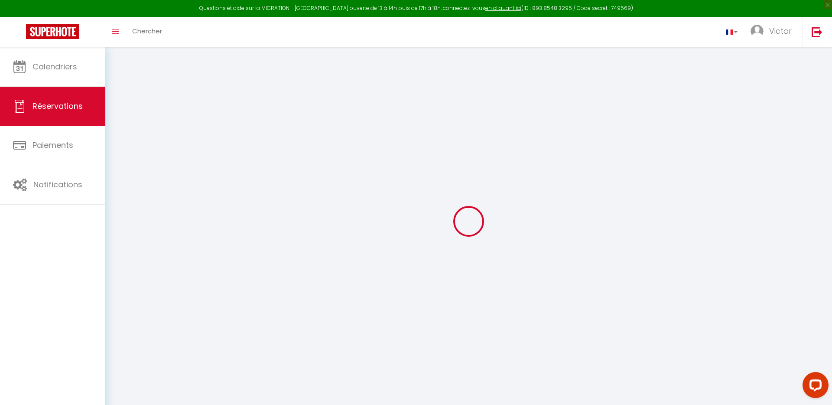
select select "cleaning"
select select "taxes"
select select
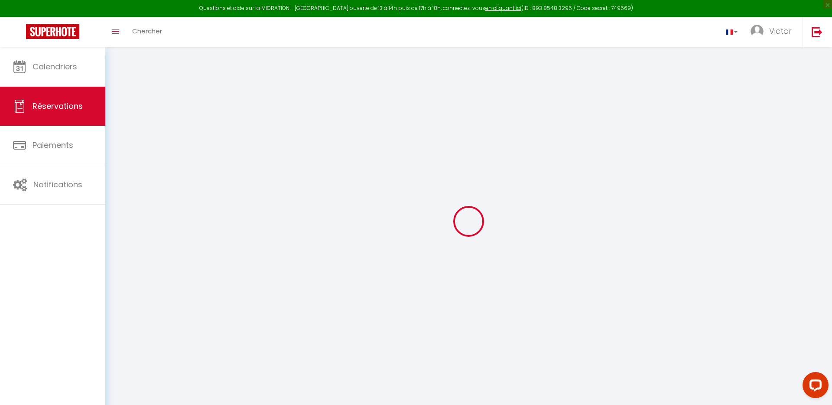
checkbox input "false"
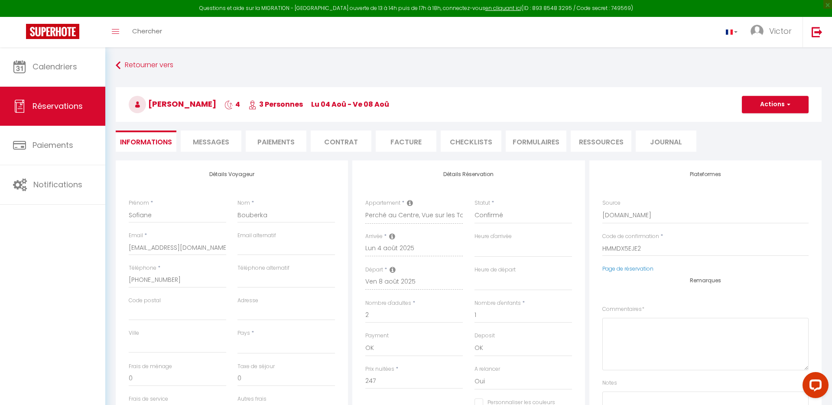
select select
checkbox input "false"
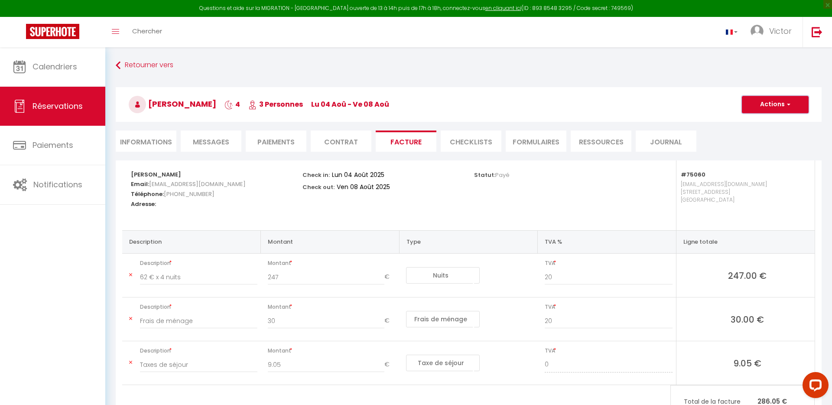
click at [772, 111] on button "Actions" at bounding box center [775, 104] width 67 height 17
click at [761, 135] on link "Aperçu et éditer" at bounding box center [768, 134] width 73 height 11
click at [154, 146] on li "Informations" at bounding box center [146, 140] width 61 height 21
select select
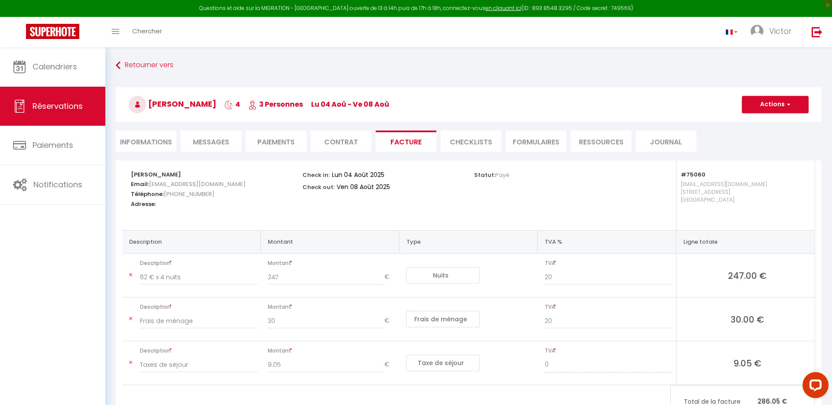
select select
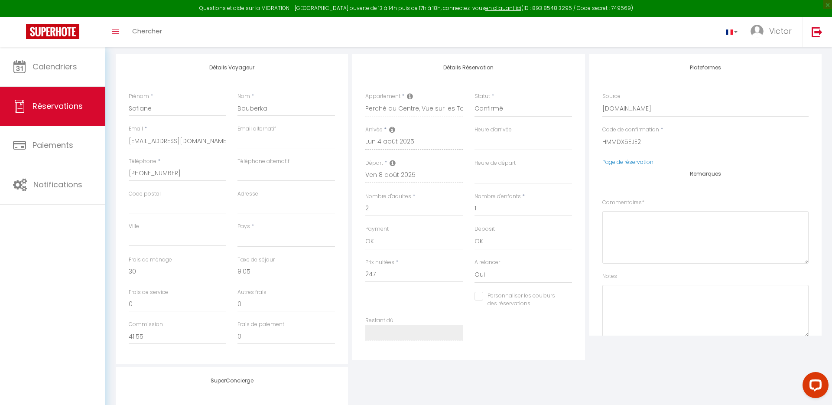
scroll to position [137, 0]
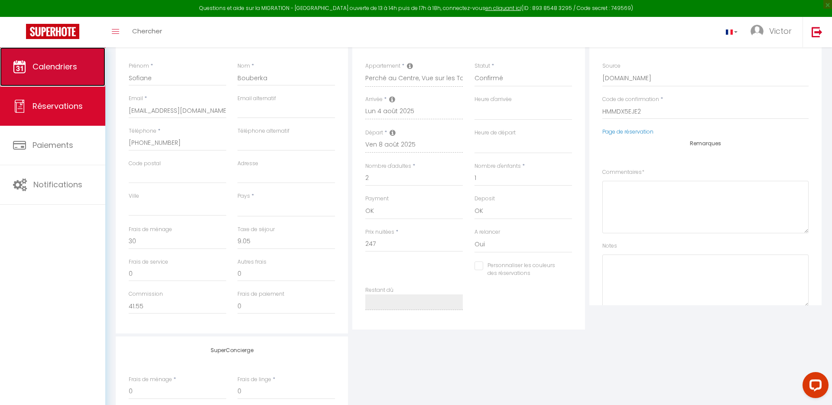
click at [57, 68] on span "Calendriers" at bounding box center [55, 66] width 45 height 11
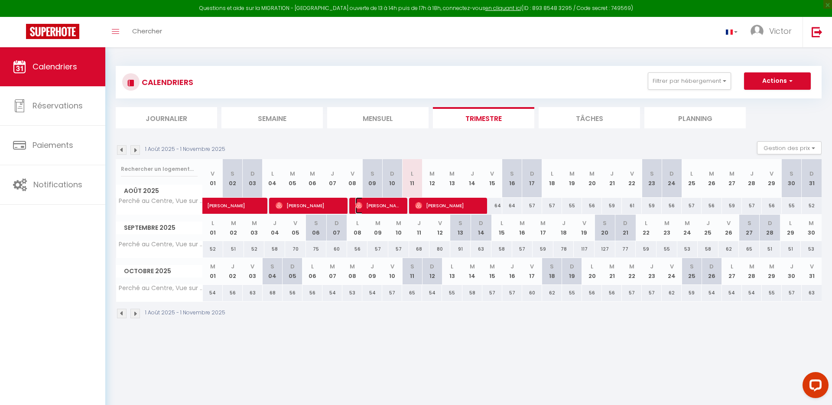
click at [383, 204] on span "Nicolas Metal" at bounding box center [378, 205] width 46 height 16
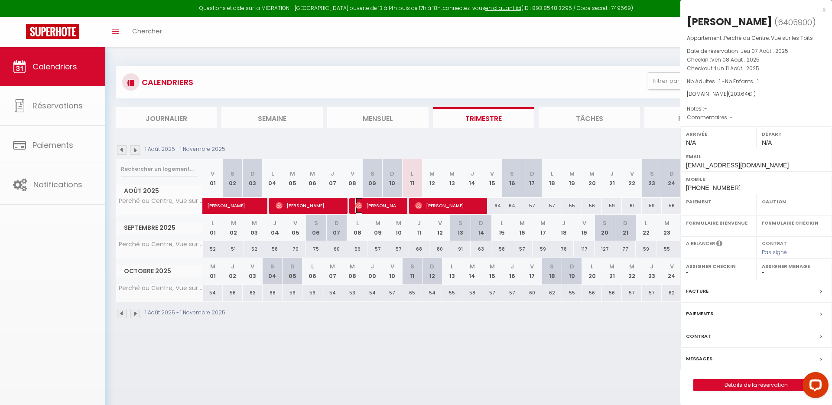
select select "OK"
select select "0"
select select "1"
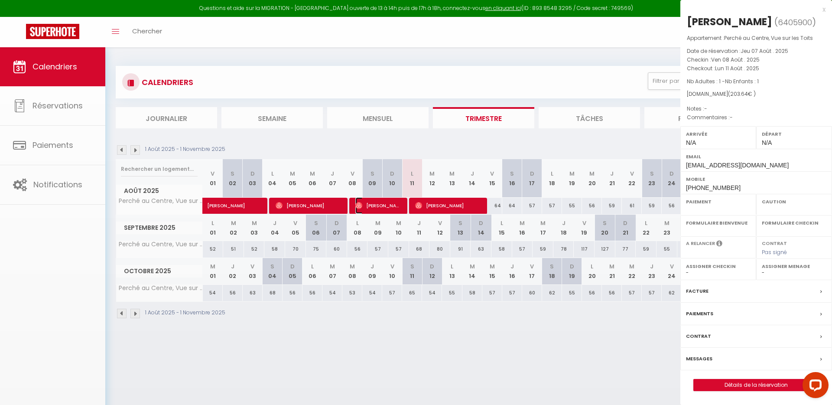
select select
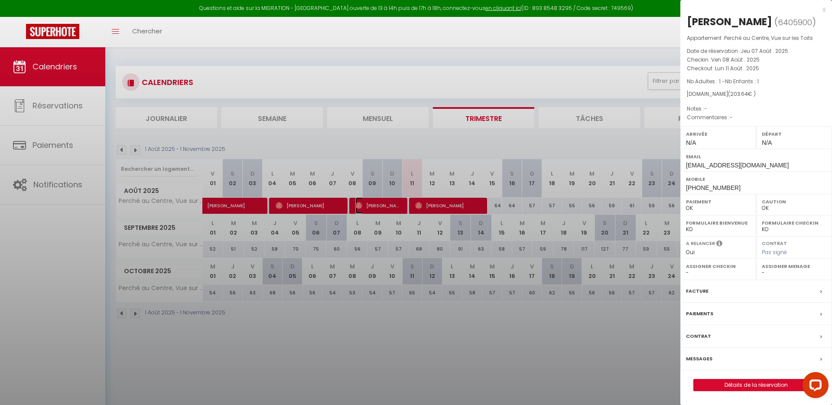
select select "46534"
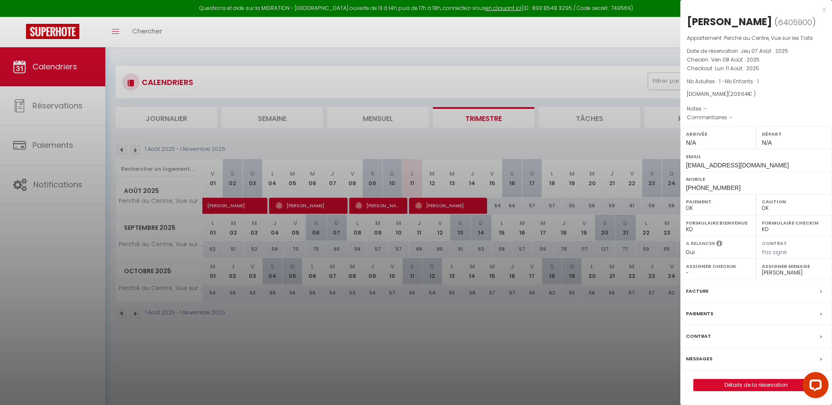
click at [719, 289] on div "Facture" at bounding box center [756, 291] width 152 height 23
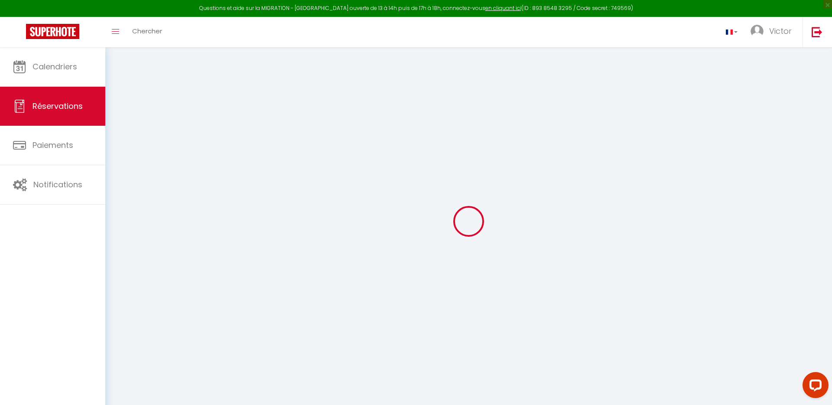
select select "cleaning"
select select "taxes"
select select
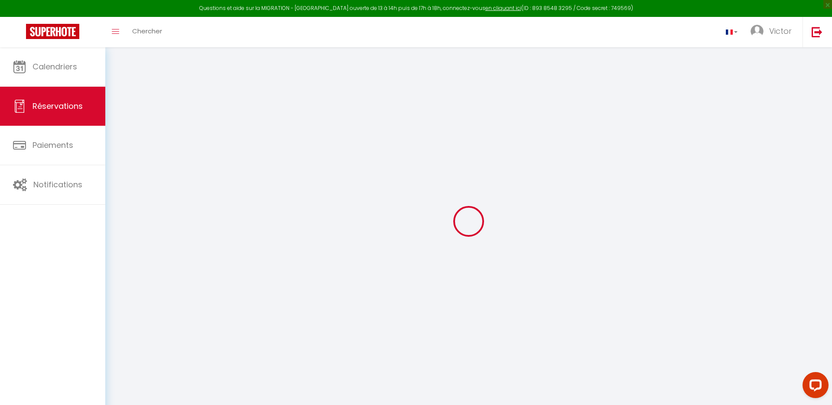
checkbox input "false"
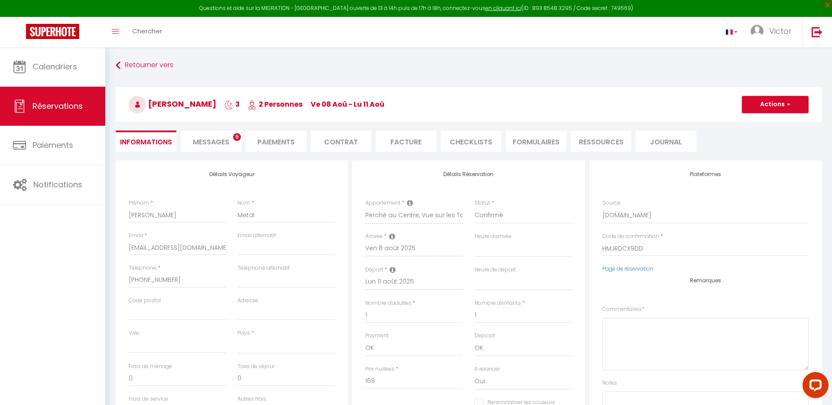
select select
checkbox input "false"
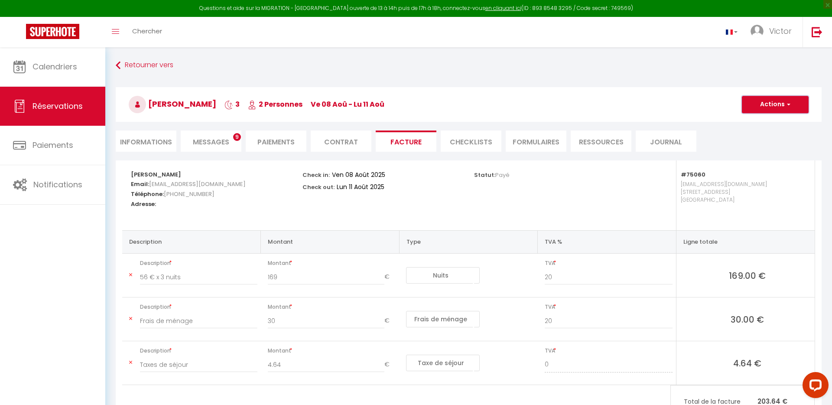
click at [762, 106] on button "Actions" at bounding box center [775, 104] width 67 height 17
click at [759, 133] on link "Aperçu et éditer" at bounding box center [768, 134] width 73 height 11
click at [133, 139] on li "Informations" at bounding box center [146, 140] width 61 height 21
select select
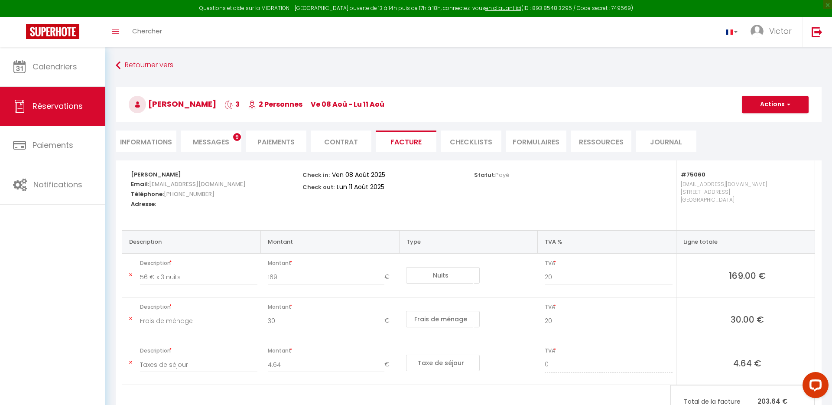
select select
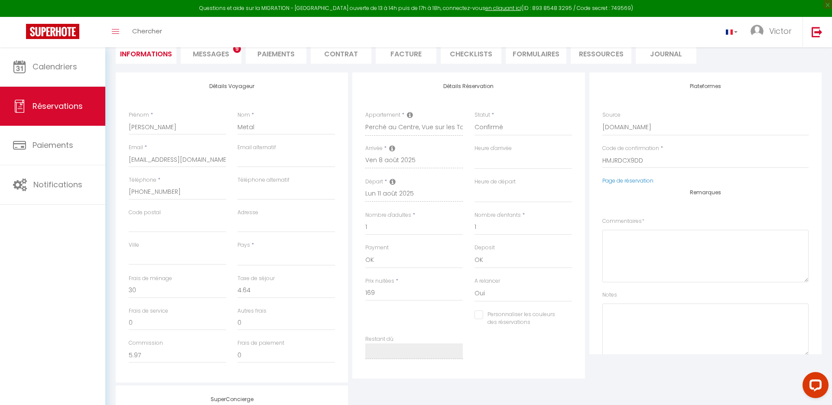
scroll to position [117, 0]
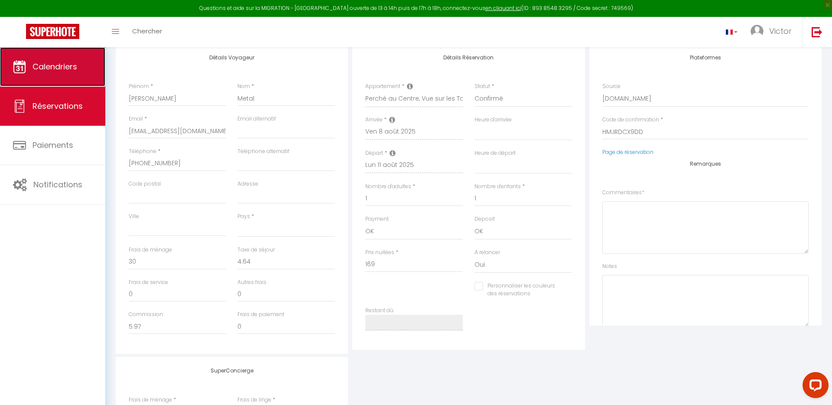
click at [78, 73] on link "Calendriers" at bounding box center [52, 66] width 105 height 39
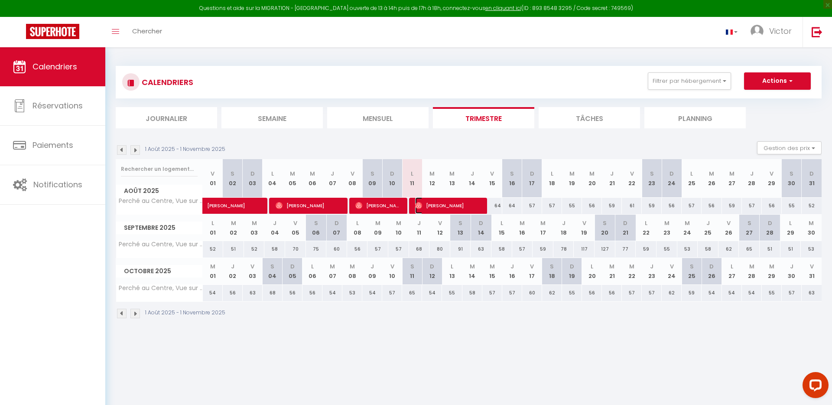
click at [462, 205] on span "Luis Pinto" at bounding box center [448, 205] width 66 height 16
select select "OK"
select select "0"
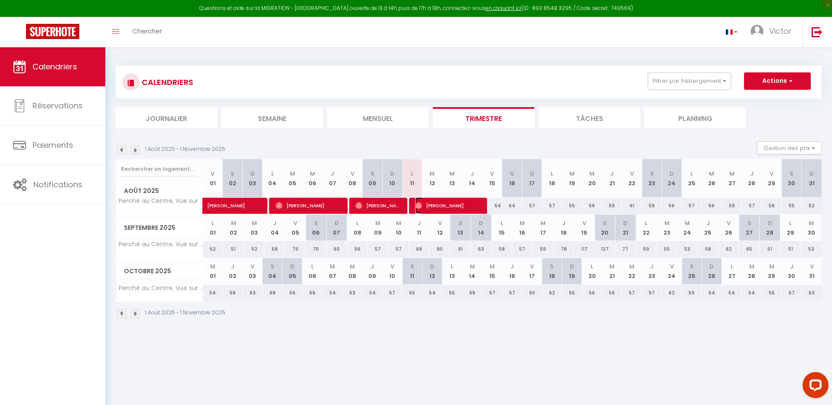
select select "1"
select select
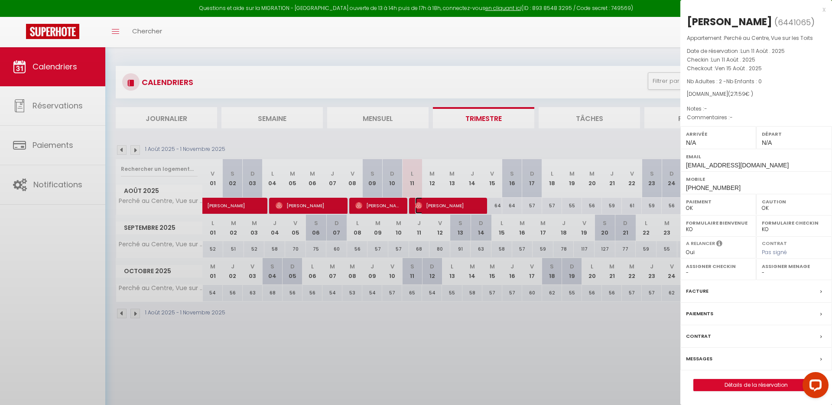
select select "46534"
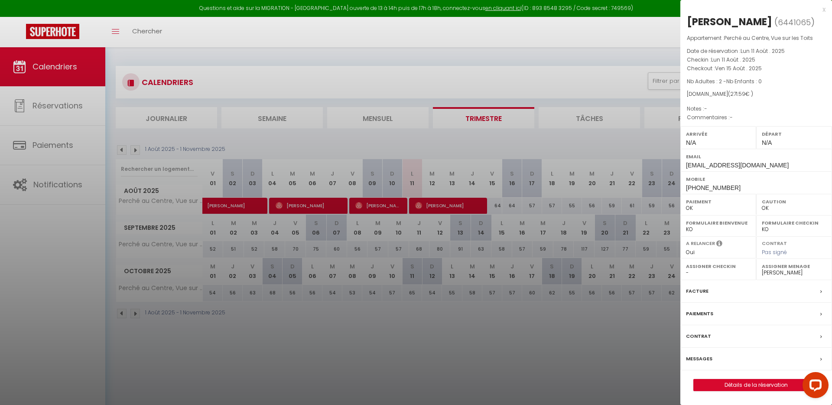
click at [758, 291] on div "Facture" at bounding box center [756, 291] width 152 height 23
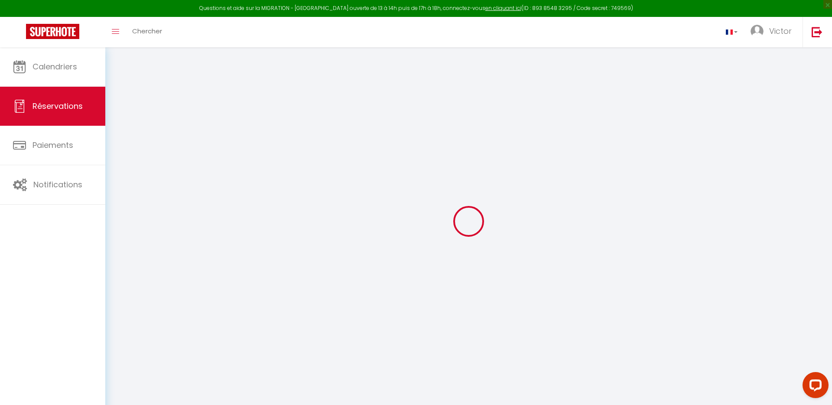
select select "cleaning"
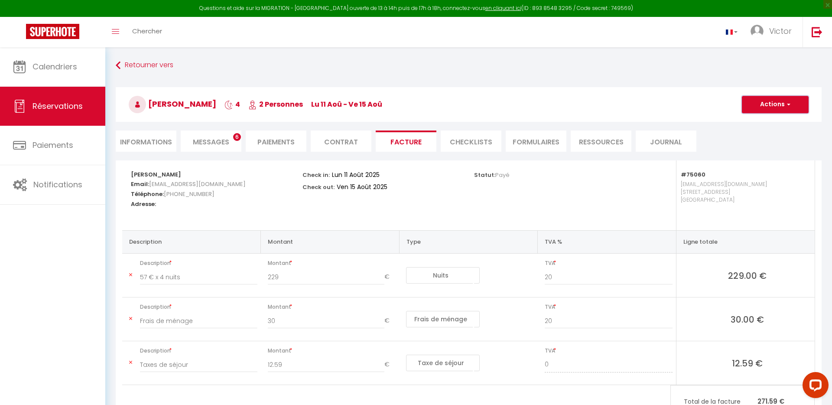
click at [782, 101] on button "Actions" at bounding box center [775, 104] width 67 height 17
click at [761, 133] on link "Aperçu et éditer" at bounding box center [768, 134] width 73 height 11
click at [159, 141] on li "Informations" at bounding box center [146, 140] width 61 height 21
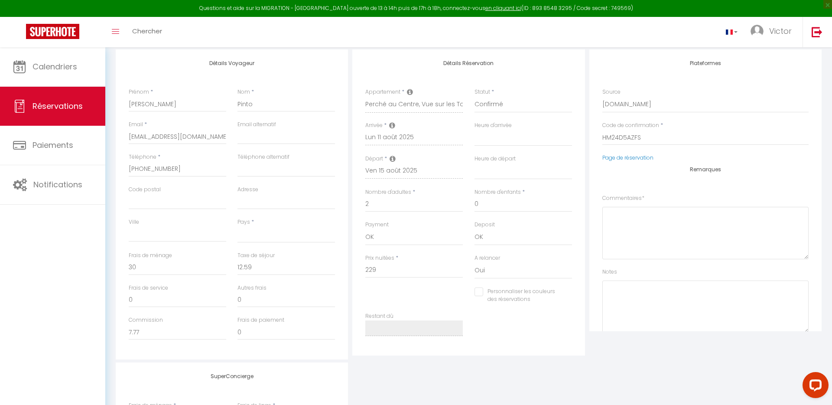
scroll to position [118, 0]
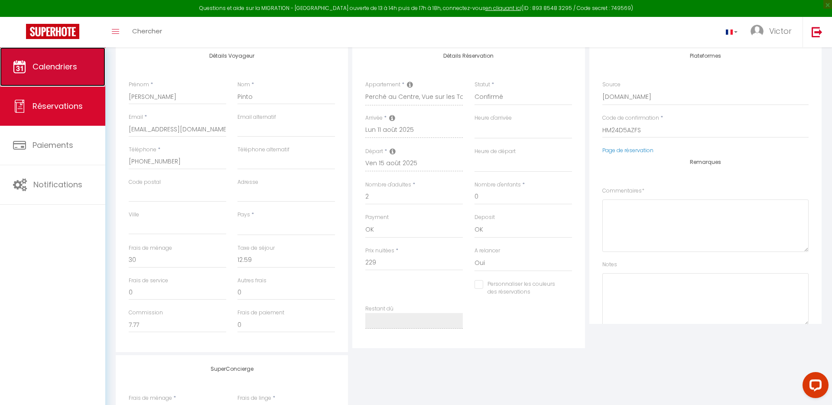
click at [42, 59] on link "Calendriers" at bounding box center [52, 66] width 105 height 39
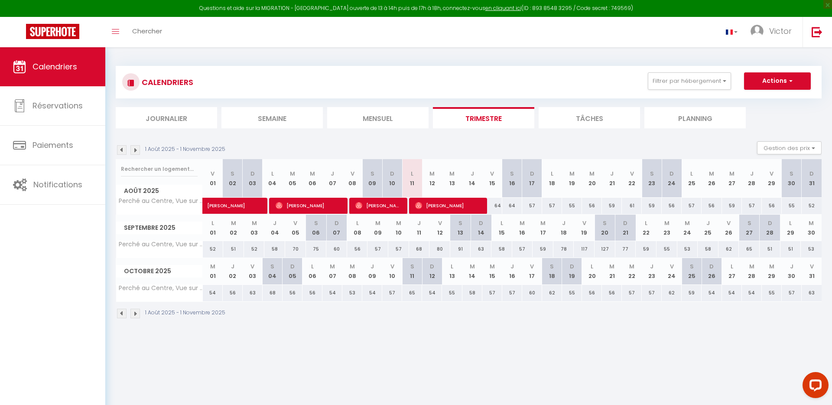
click at [127, 150] on div "1 Août 2025 - 1 Novembre 2025" at bounding box center [172, 150] width 112 height 10
click at [123, 150] on img at bounding box center [122, 150] width 10 height 10
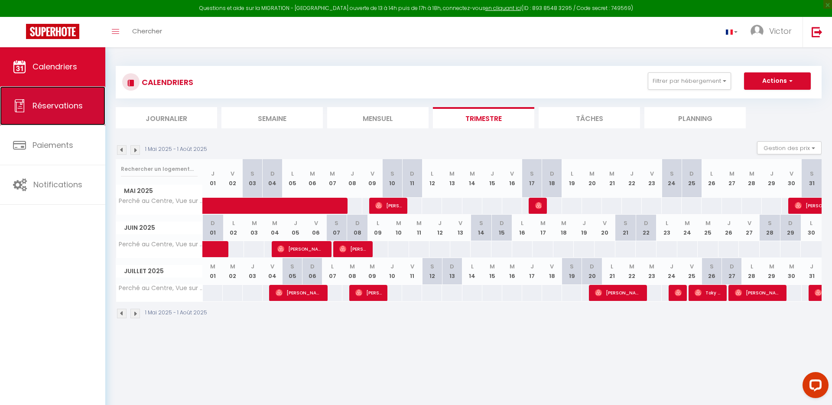
click at [73, 97] on link "Réservations" at bounding box center [52, 105] width 105 height 39
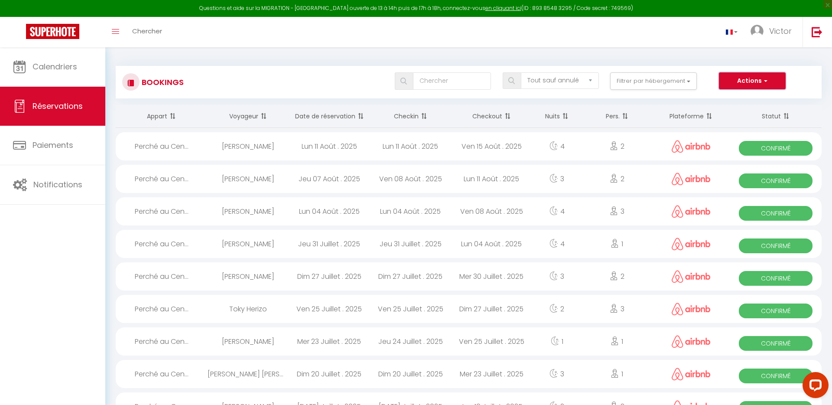
click at [735, 81] on button "Actions" at bounding box center [752, 80] width 67 height 17
click at [330, 82] on div "Tous les statuts Annulé Confirmé Non Confirmé Tout sauf annulé No Show Request …" at bounding box center [498, 80] width 646 height 17
click at [543, 81] on select "Tous les statuts Annulé Confirmé Non Confirmé Tout sauf annulé No Show Request" at bounding box center [560, 80] width 78 height 16
click at [308, 80] on div "Tous les statuts Annulé Confirmé Non Confirmé Tout sauf annulé No Show Request …" at bounding box center [498, 80] width 646 height 17
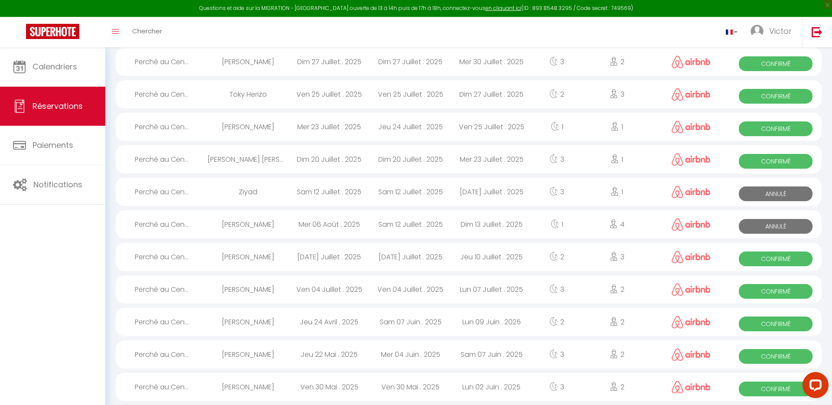
scroll to position [210, 0]
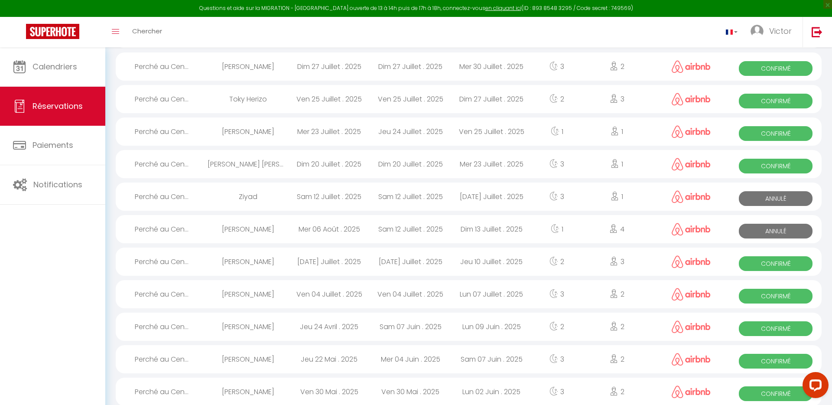
click at [324, 194] on div "Sam 12 Juillet . 2025" at bounding box center [329, 196] width 81 height 28
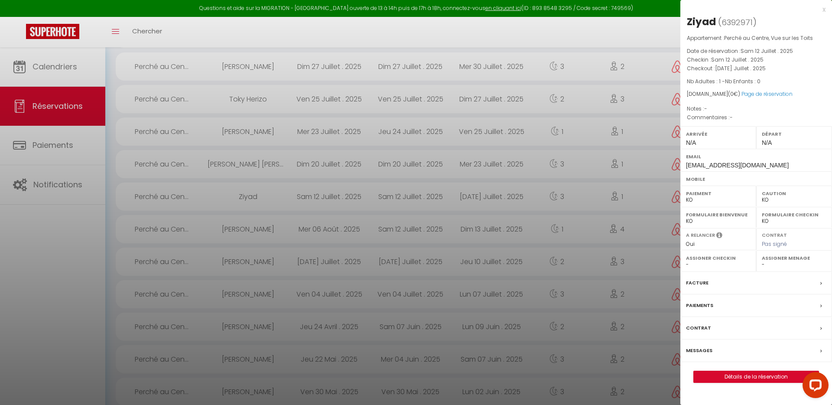
click at [704, 283] on label "Facture" at bounding box center [697, 282] width 23 height 9
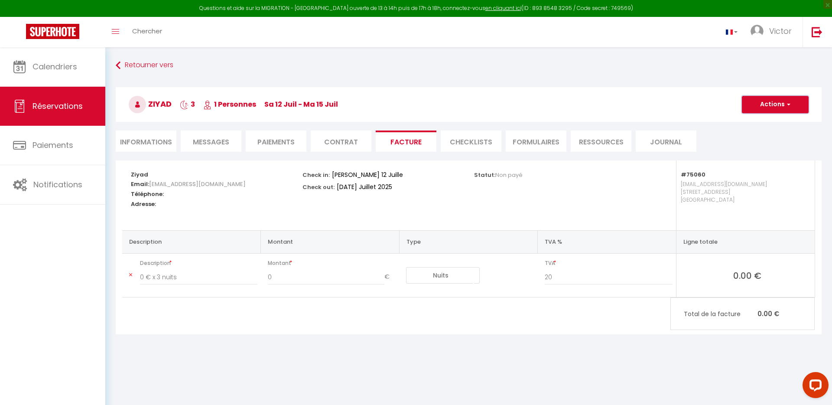
click at [783, 103] on button "Actions" at bounding box center [775, 104] width 67 height 17
click at [758, 133] on link "Aperçu et éditer" at bounding box center [768, 134] width 73 height 11
click at [123, 147] on li "Informations" at bounding box center [146, 140] width 61 height 21
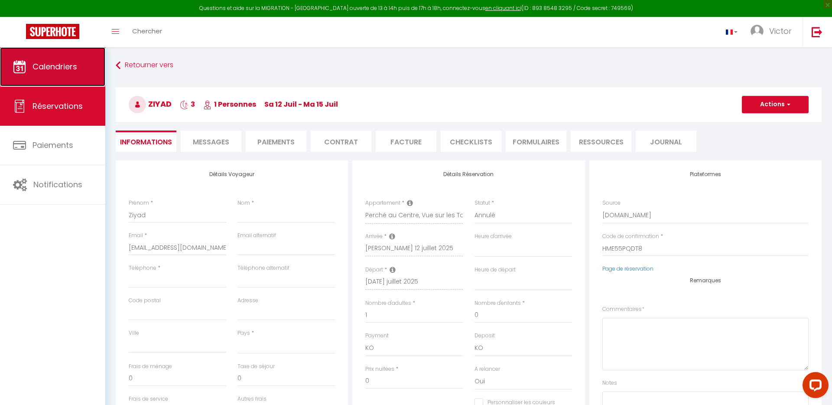
click at [65, 63] on span "Calendriers" at bounding box center [55, 66] width 45 height 11
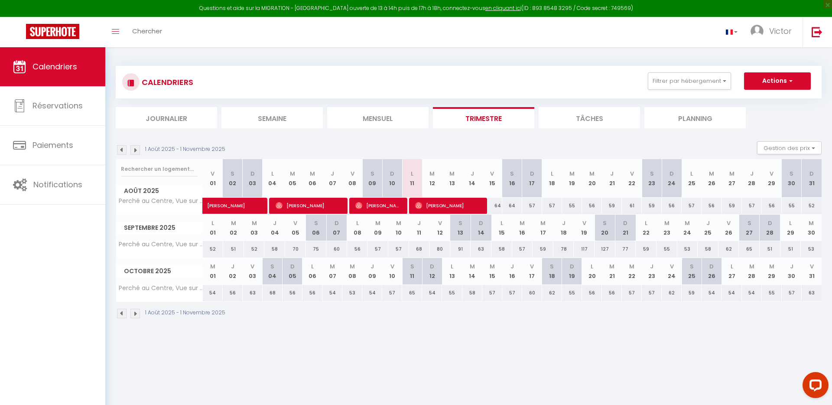
click at [498, 204] on div "64" at bounding box center [492, 206] width 20 height 16
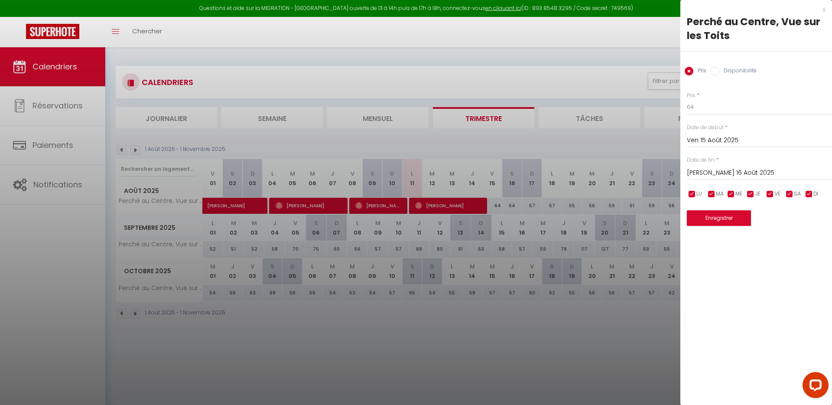
click at [717, 70] on input "Disponibilité" at bounding box center [715, 71] width 9 height 9
click at [703, 107] on select "Disponible Indisponible" at bounding box center [759, 107] width 145 height 16
click at [824, 10] on div "x" at bounding box center [752, 9] width 145 height 10
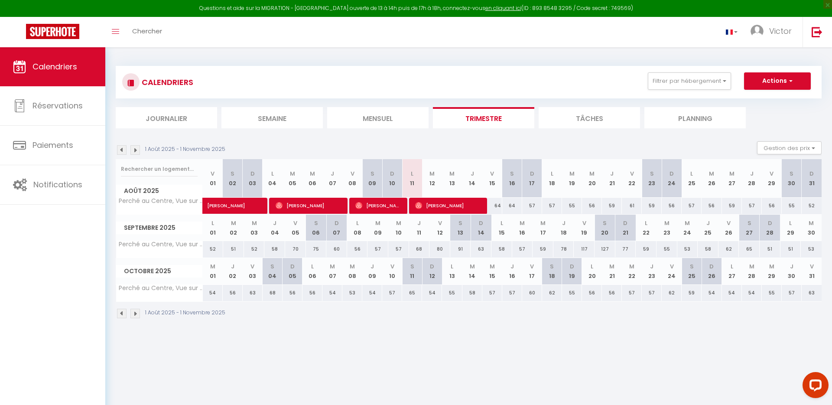
click at [553, 66] on div "CALENDRIERS Filtrer par hébergement Tous Perché au Centre, Vue sur les Toits Ef…" at bounding box center [469, 82] width 706 height 33
click at [793, 149] on button "Gestion des prix" at bounding box center [789, 147] width 65 height 13
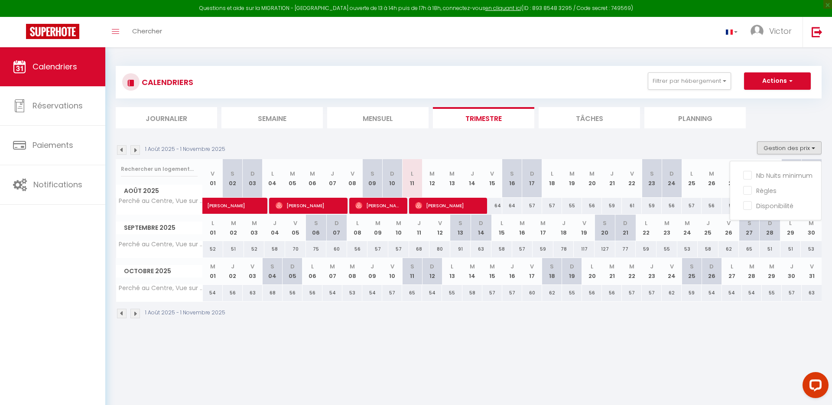
click at [790, 125] on ul "Journalier Semaine Mensuel Trimestre Tâches Planning" at bounding box center [469, 117] width 706 height 21
click at [789, 145] on button "Gestion des prix" at bounding box center [789, 147] width 65 height 13
click at [787, 120] on ul "Journalier Semaine Mensuel Trimestre Tâches Planning" at bounding box center [469, 117] width 706 height 21
click at [787, 151] on button "Gestion des prix" at bounding box center [789, 147] width 65 height 13
click at [748, 176] on input "Nb Nuits minimum" at bounding box center [782, 174] width 78 height 9
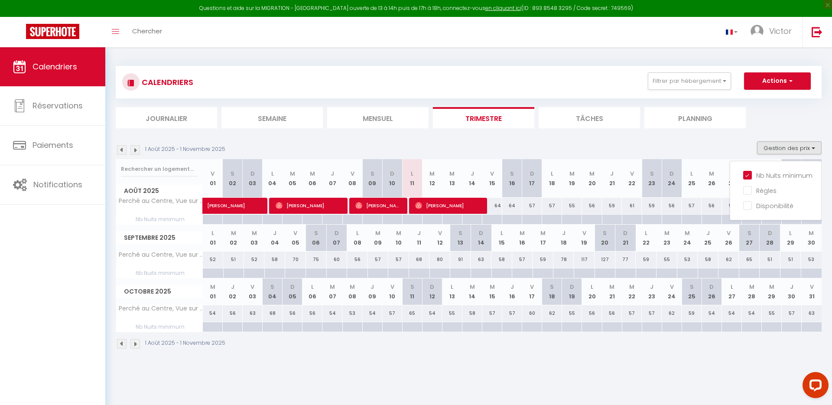
click at [654, 219] on div at bounding box center [652, 220] width 20 height 10
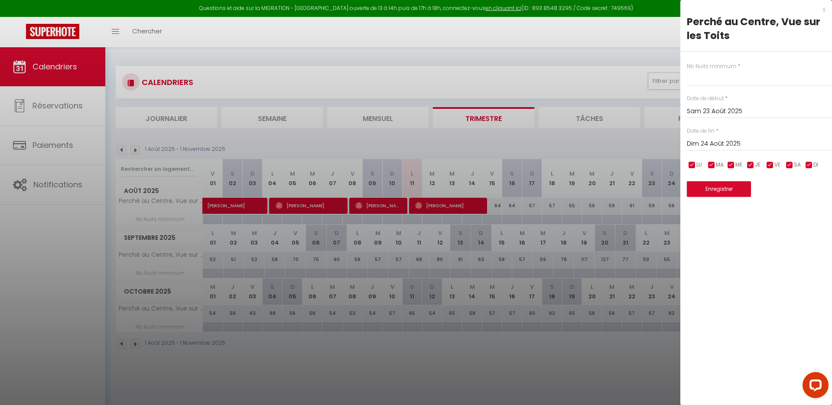
click at [644, 140] on div at bounding box center [416, 202] width 832 height 405
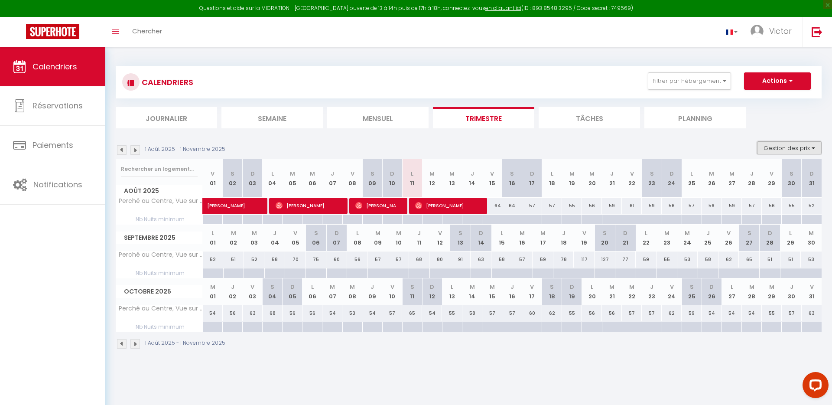
click at [771, 147] on button "Gestion des prix" at bounding box center [789, 147] width 65 height 13
click at [752, 188] on input "Règles" at bounding box center [782, 189] width 78 height 9
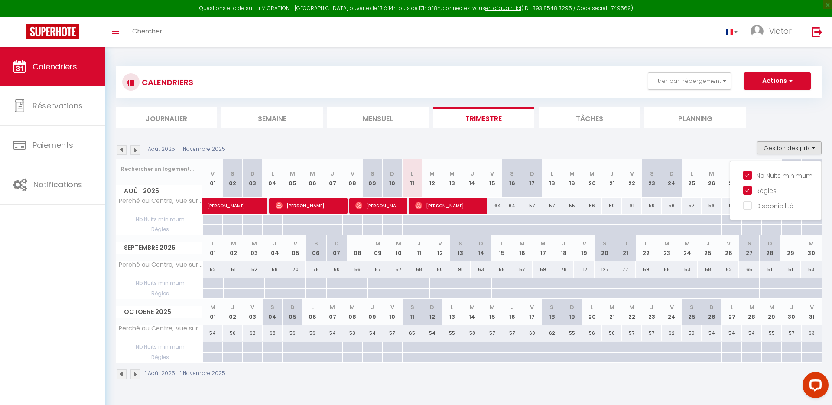
click at [526, 224] on div at bounding box center [532, 220] width 20 height 10
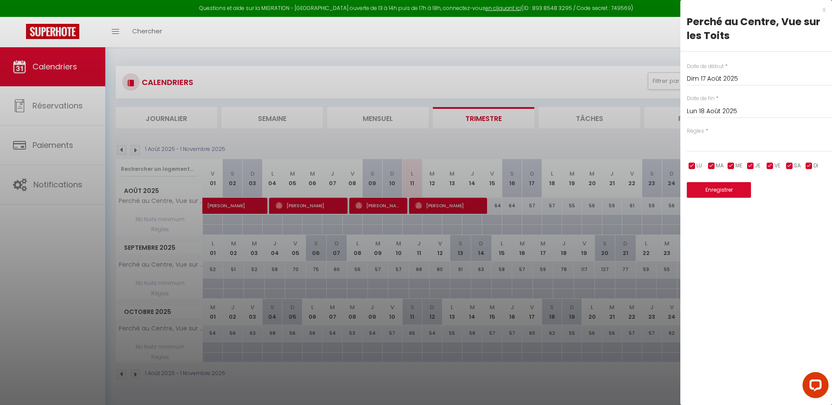
click at [634, 144] on div at bounding box center [416, 202] width 832 height 405
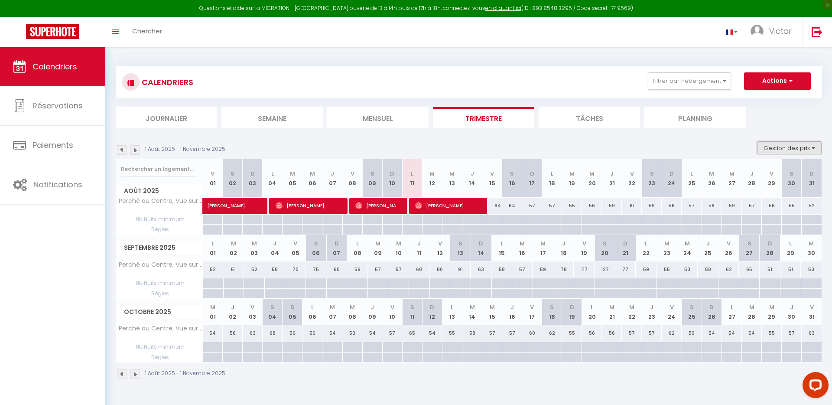
click at [774, 144] on button "Gestion des prix" at bounding box center [789, 147] width 65 height 13
click at [747, 203] on input "Disponibilité" at bounding box center [782, 205] width 78 height 9
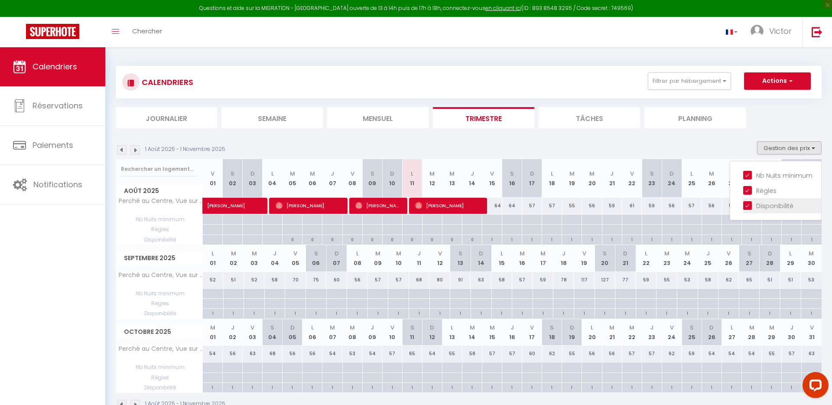
click at [749, 207] on input "Disponibilité" at bounding box center [782, 205] width 78 height 9
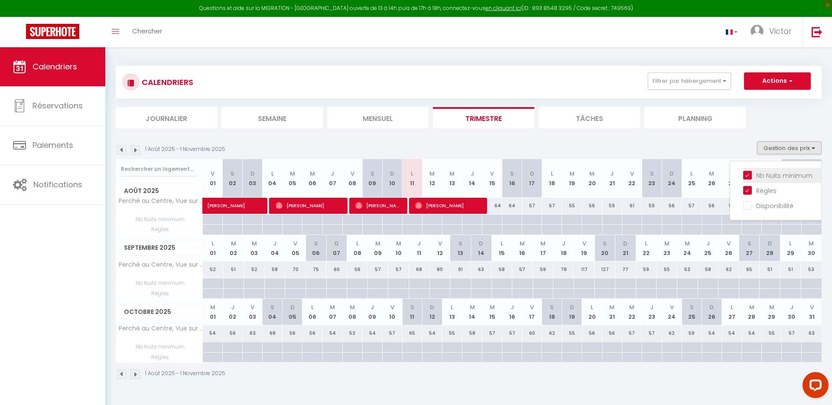
drag, startPoint x: 749, startPoint y: 189, endPoint x: 748, endPoint y: 179, distance: 11.0
click at [749, 189] on input "Règles" at bounding box center [782, 189] width 78 height 9
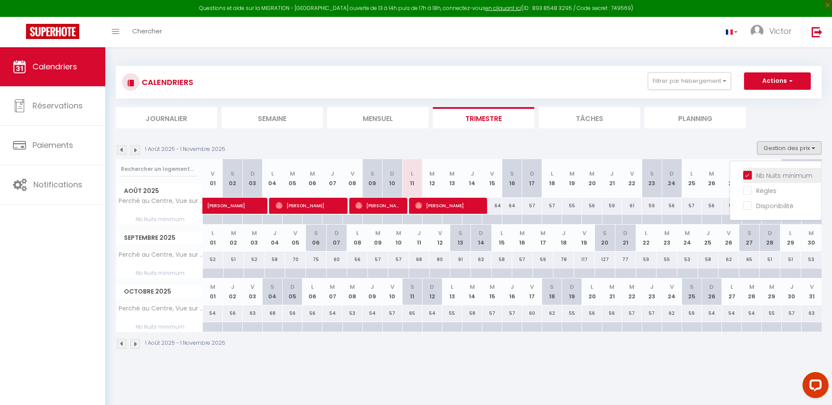
click at [747, 171] on input "Nb Nuits minimum" at bounding box center [782, 174] width 78 height 9
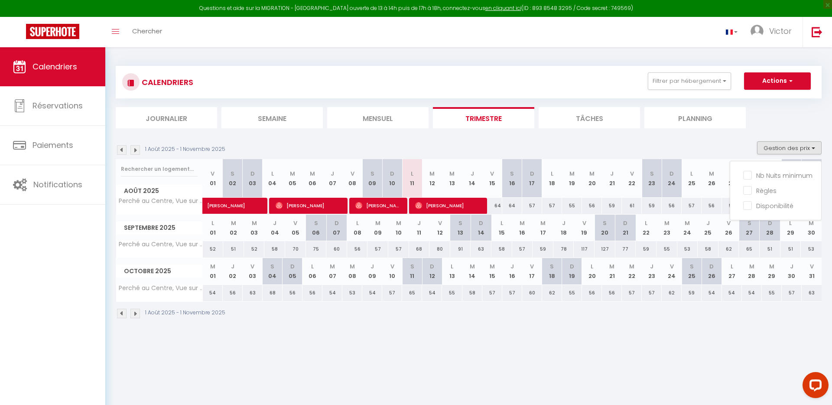
click at [710, 143] on div "1 Août 2025 - 1 Novembre 2025 Gestion des prix Nb Nuits minimum Règles Disponib…" at bounding box center [469, 150] width 706 height 18
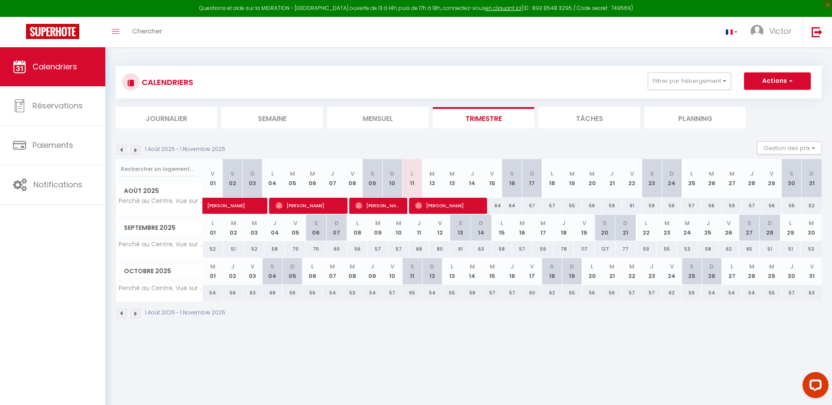
click at [571, 204] on div "55" at bounding box center [572, 206] width 20 height 16
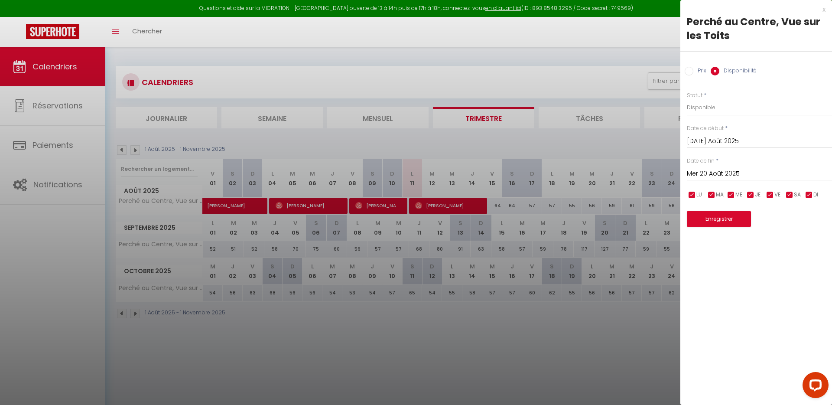
click at [616, 146] on div at bounding box center [416, 202] width 832 height 405
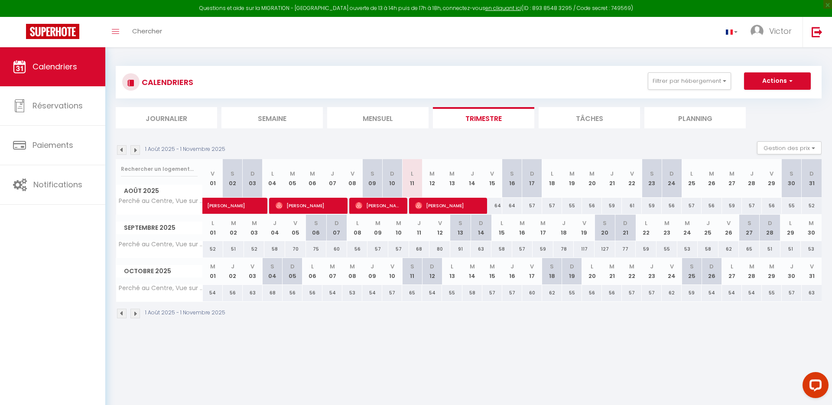
click at [585, 247] on div "117" at bounding box center [584, 249] width 21 height 16
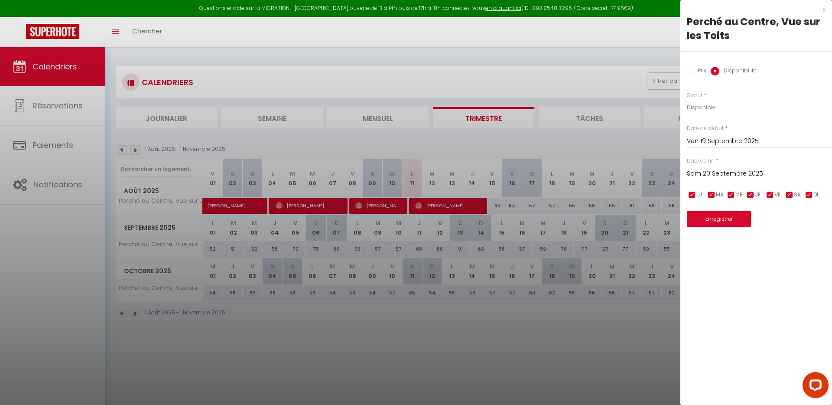
click at [644, 206] on div at bounding box center [416, 202] width 832 height 405
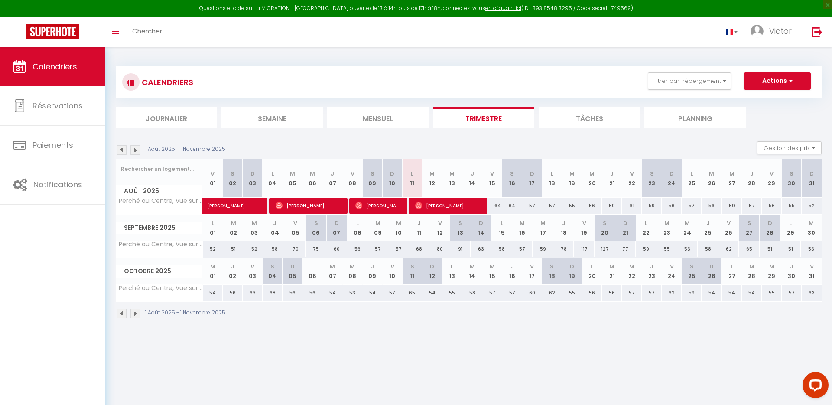
click at [608, 247] on div "127" at bounding box center [605, 249] width 21 height 16
click at [0, 0] on div at bounding box center [0, 0] width 0 height 0
click at [608, 247] on div "127" at bounding box center [605, 249] width 21 height 16
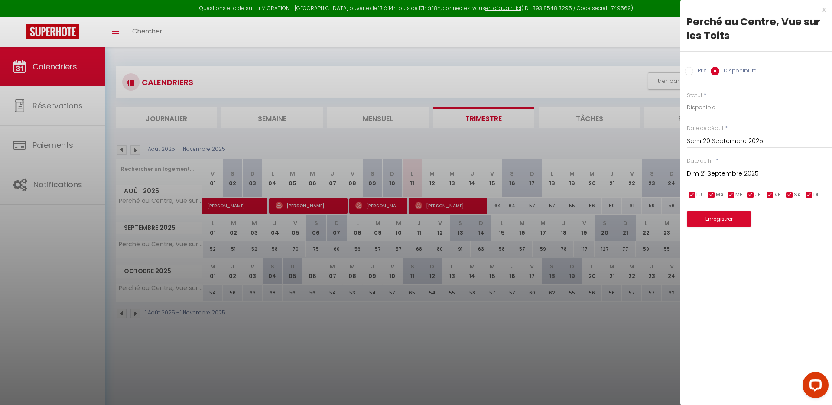
click at [687, 69] on input "Prix" at bounding box center [689, 71] width 9 height 9
click at [696, 105] on input "127" at bounding box center [759, 107] width 145 height 16
click at [710, 220] on button "Enregistrer" at bounding box center [719, 218] width 64 height 16
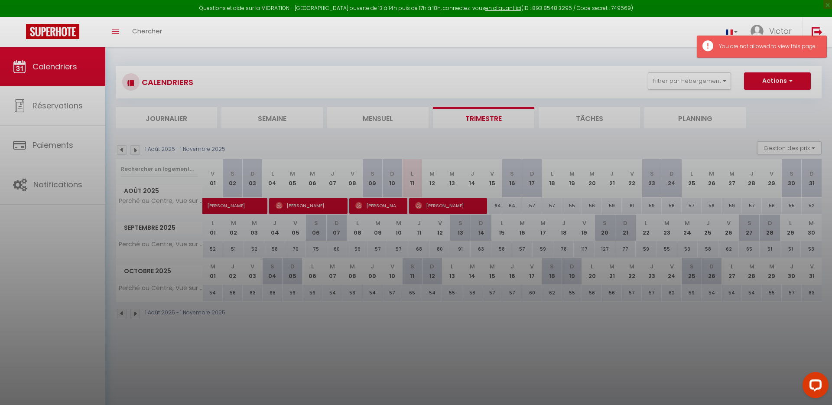
click at [738, 134] on div at bounding box center [416, 202] width 832 height 405
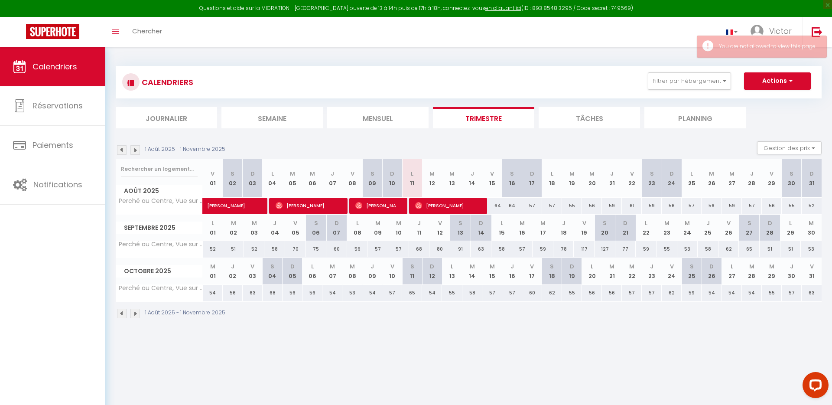
click at [605, 250] on div "127" at bounding box center [605, 249] width 21 height 16
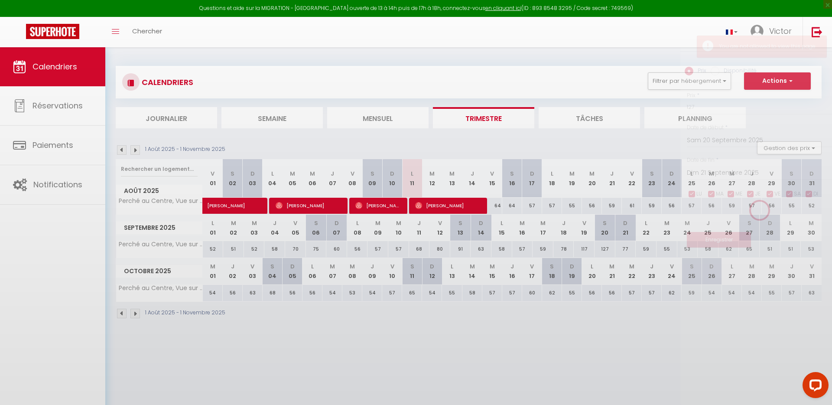
click at [605, 250] on div at bounding box center [416, 202] width 832 height 405
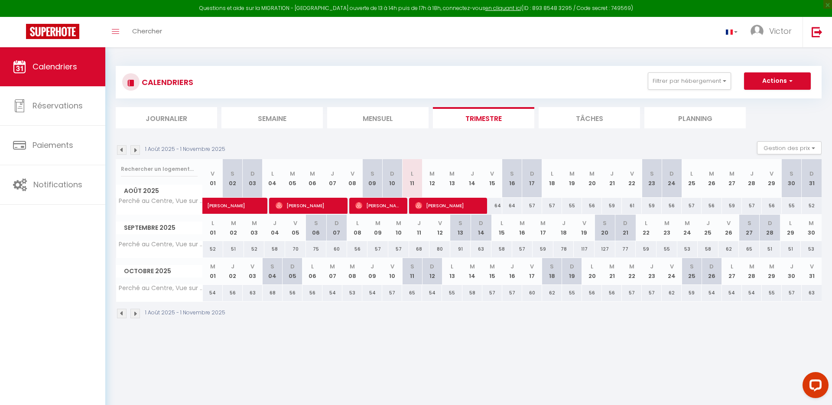
click at [605, 248] on div "127" at bounding box center [605, 249] width 21 height 16
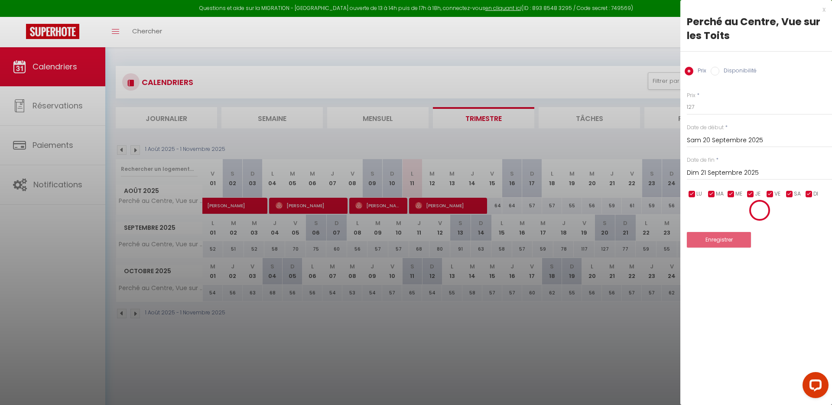
click at [713, 71] on input "Disponibilité" at bounding box center [715, 71] width 9 height 9
click at [685, 71] on input "Prix" at bounding box center [689, 71] width 9 height 9
click at [619, 73] on div at bounding box center [416, 202] width 832 height 405
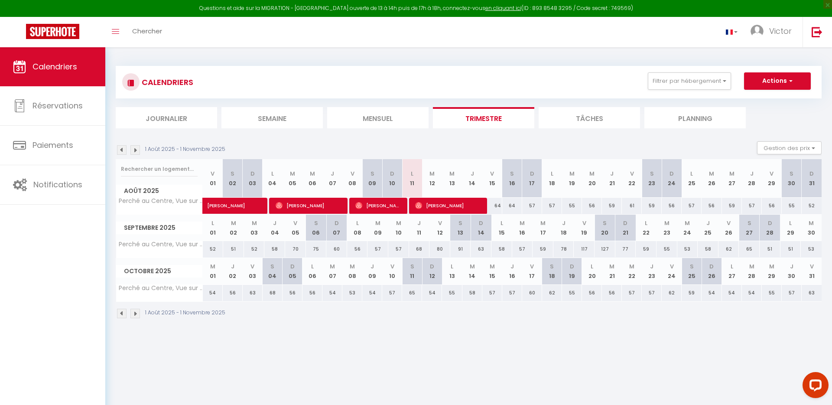
click at [609, 247] on div "127" at bounding box center [605, 249] width 21 height 16
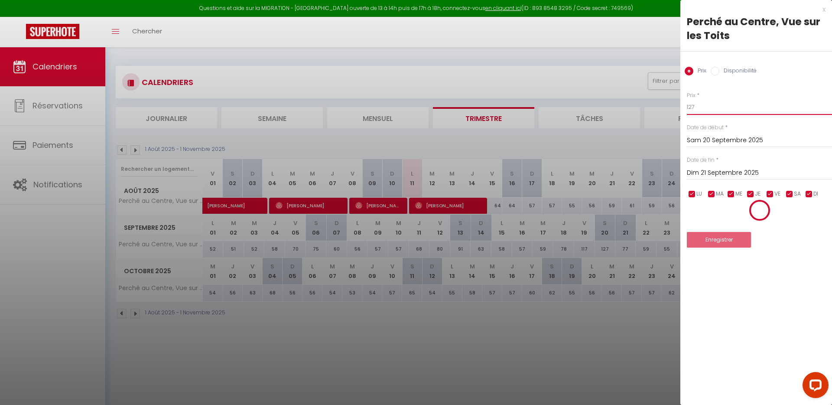
click at [716, 104] on input "127" at bounding box center [759, 107] width 145 height 16
click at [625, 146] on div at bounding box center [416, 202] width 832 height 405
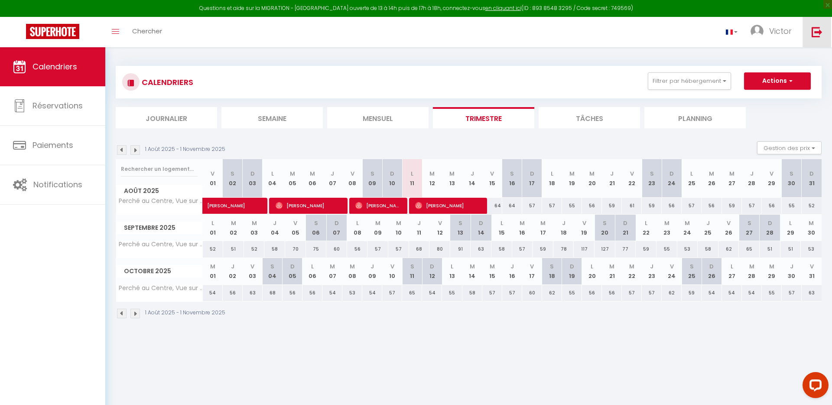
click at [819, 30] on img at bounding box center [817, 31] width 11 height 11
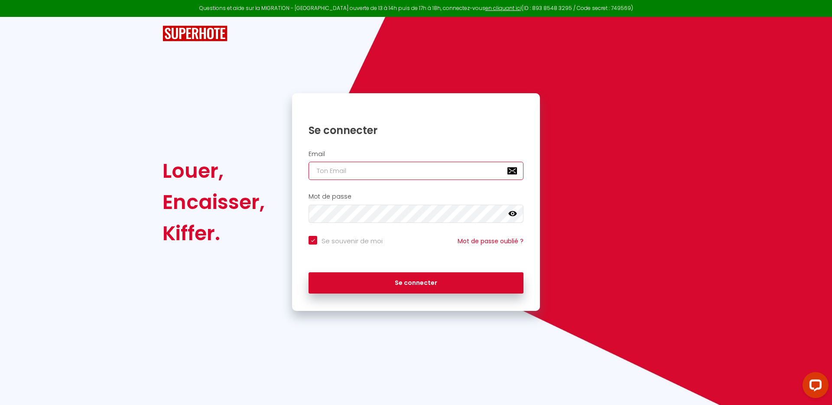
click at [351, 176] on input "email" at bounding box center [416, 171] width 215 height 18
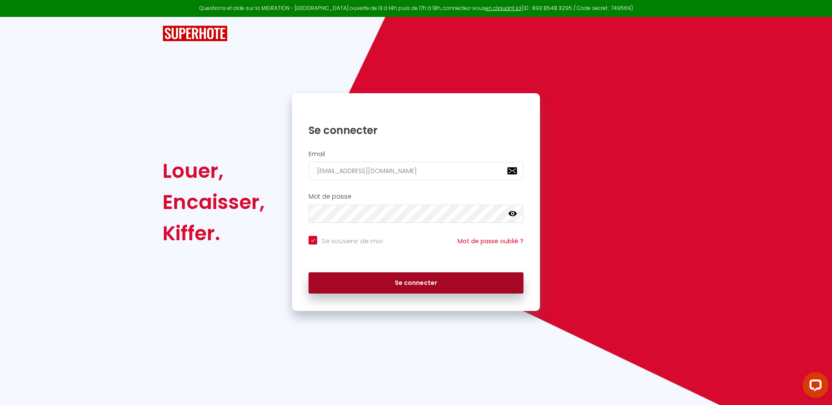
click at [400, 280] on button "Se connecter" at bounding box center [416, 283] width 215 height 22
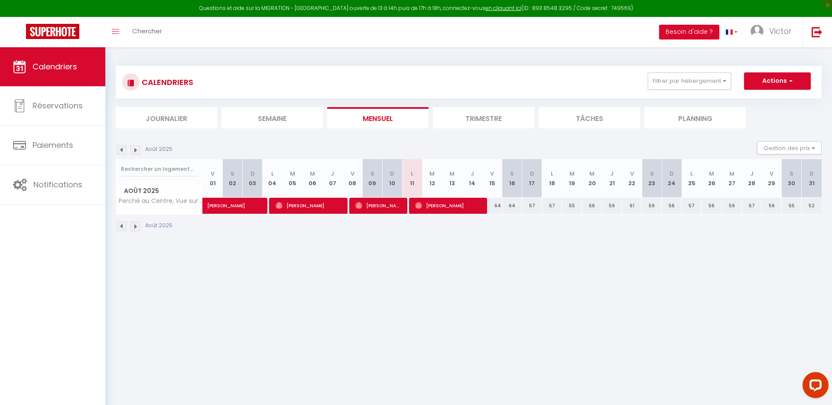
click at [483, 115] on li "Trimestre" at bounding box center [483, 117] width 101 height 21
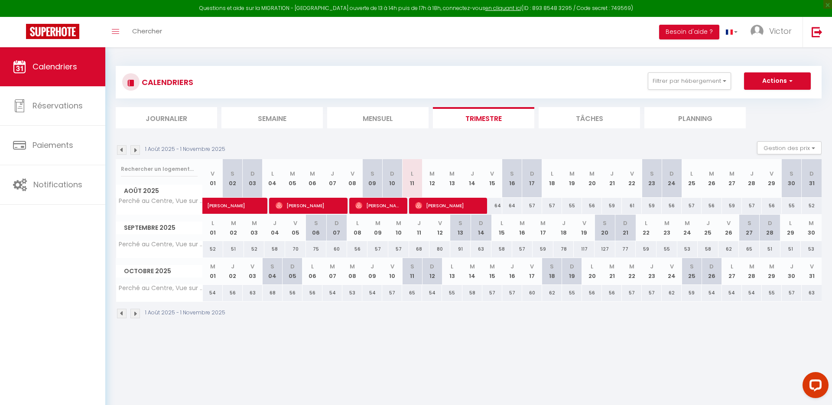
click at [609, 249] on div "127" at bounding box center [605, 249] width 21 height 16
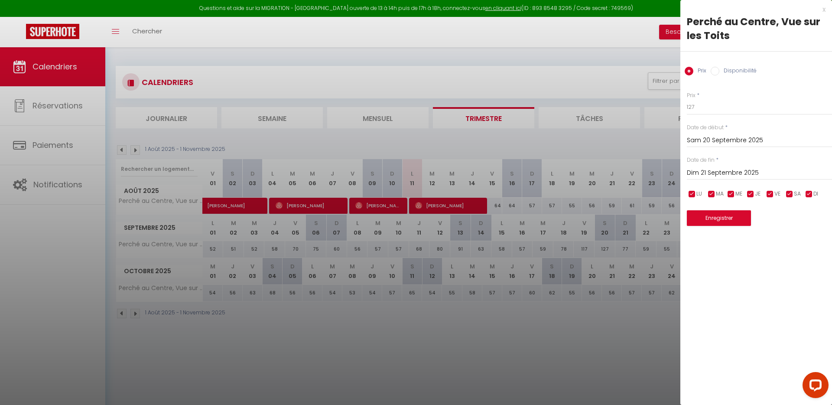
click at [527, 68] on div at bounding box center [416, 202] width 832 height 405
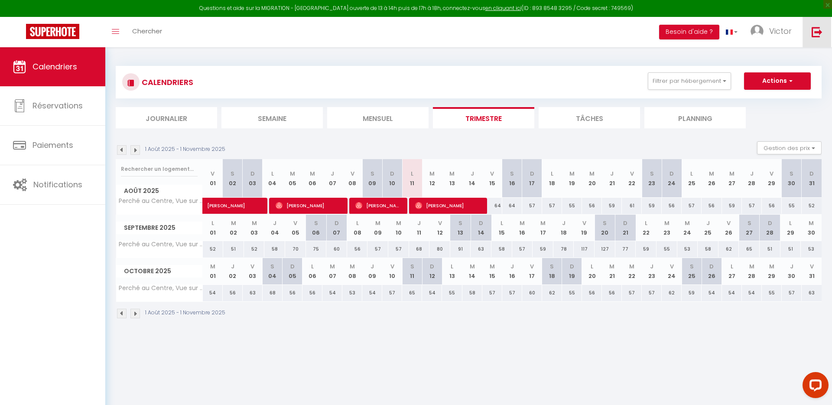
click at [815, 29] on img at bounding box center [817, 31] width 11 height 11
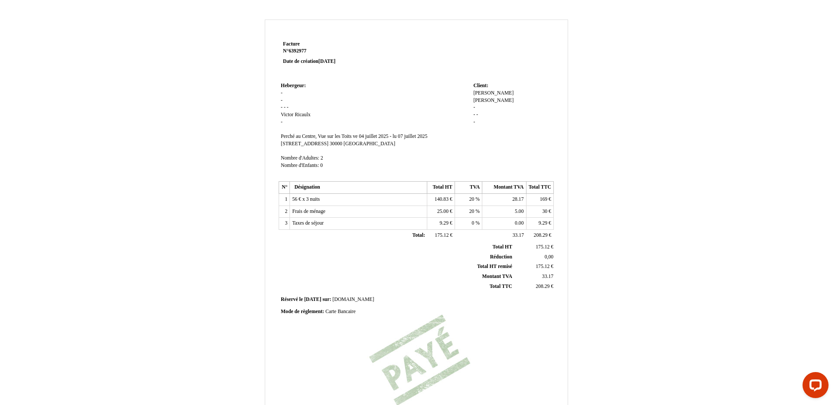
scroll to position [118, 0]
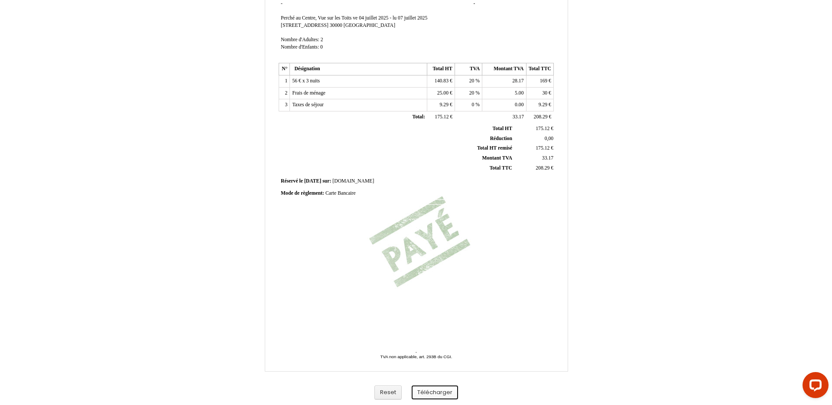
click at [441, 393] on button "Télécharger" at bounding box center [435, 392] width 46 height 14
click at [434, 388] on button "Télécharger" at bounding box center [435, 392] width 46 height 14
click at [435, 391] on button "Télécharger" at bounding box center [435, 392] width 46 height 14
click at [449, 390] on button "Télécharger" at bounding box center [435, 392] width 46 height 14
click at [444, 388] on button "Télécharger" at bounding box center [435, 392] width 46 height 14
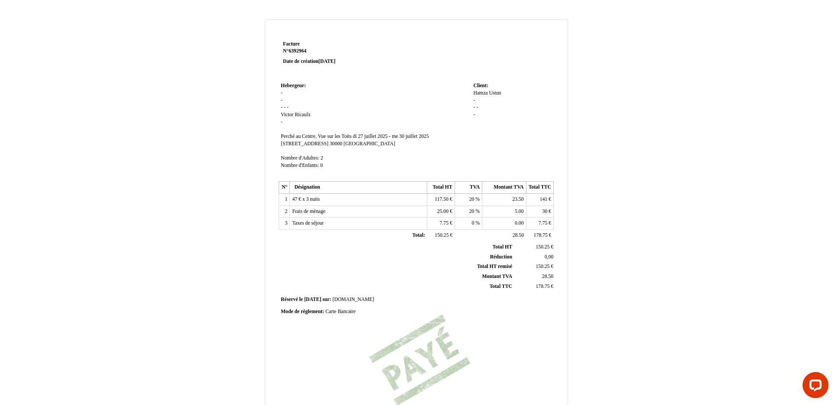
scroll to position [118, 0]
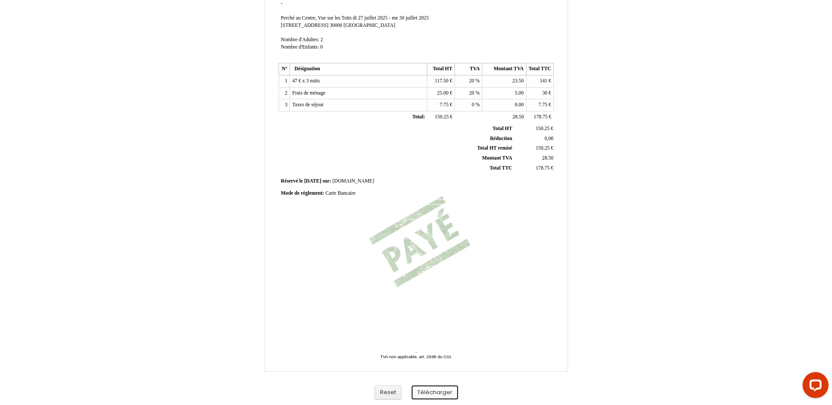
click at [439, 388] on button "Télécharger" at bounding box center [435, 392] width 46 height 14
click at [436, 395] on button "Télécharger" at bounding box center [435, 392] width 46 height 14
click at [445, 391] on button "Télécharger" at bounding box center [435, 392] width 46 height 14
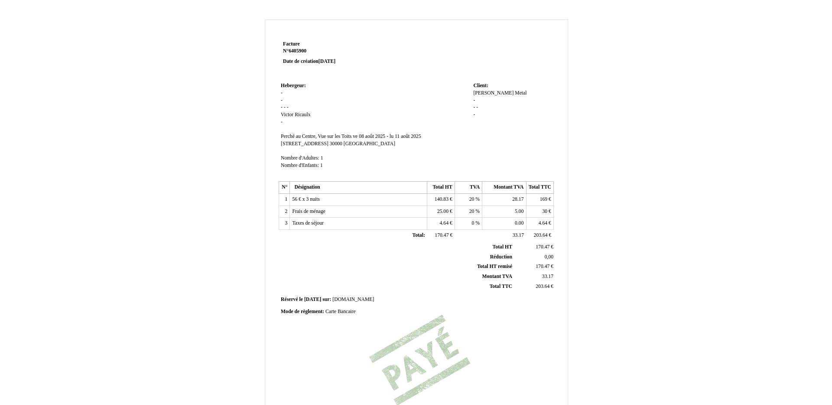
scroll to position [118, 0]
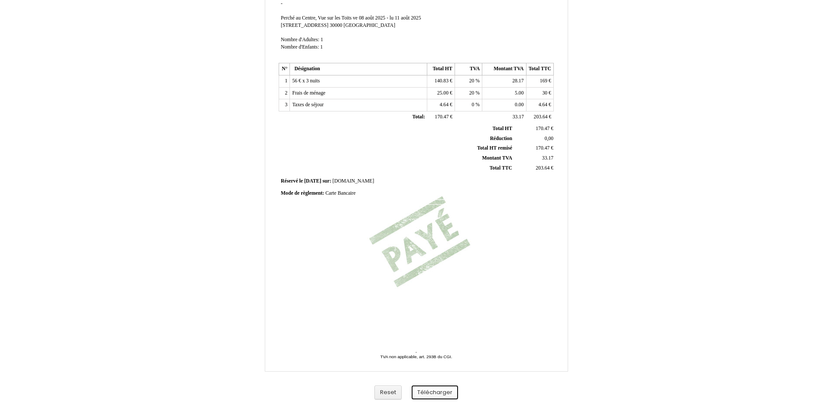
click at [442, 389] on button "Télécharger" at bounding box center [435, 392] width 46 height 14
click at [442, 390] on button "Télécharger" at bounding box center [435, 392] width 46 height 14
